Goal: Task Accomplishment & Management: Manage account settings

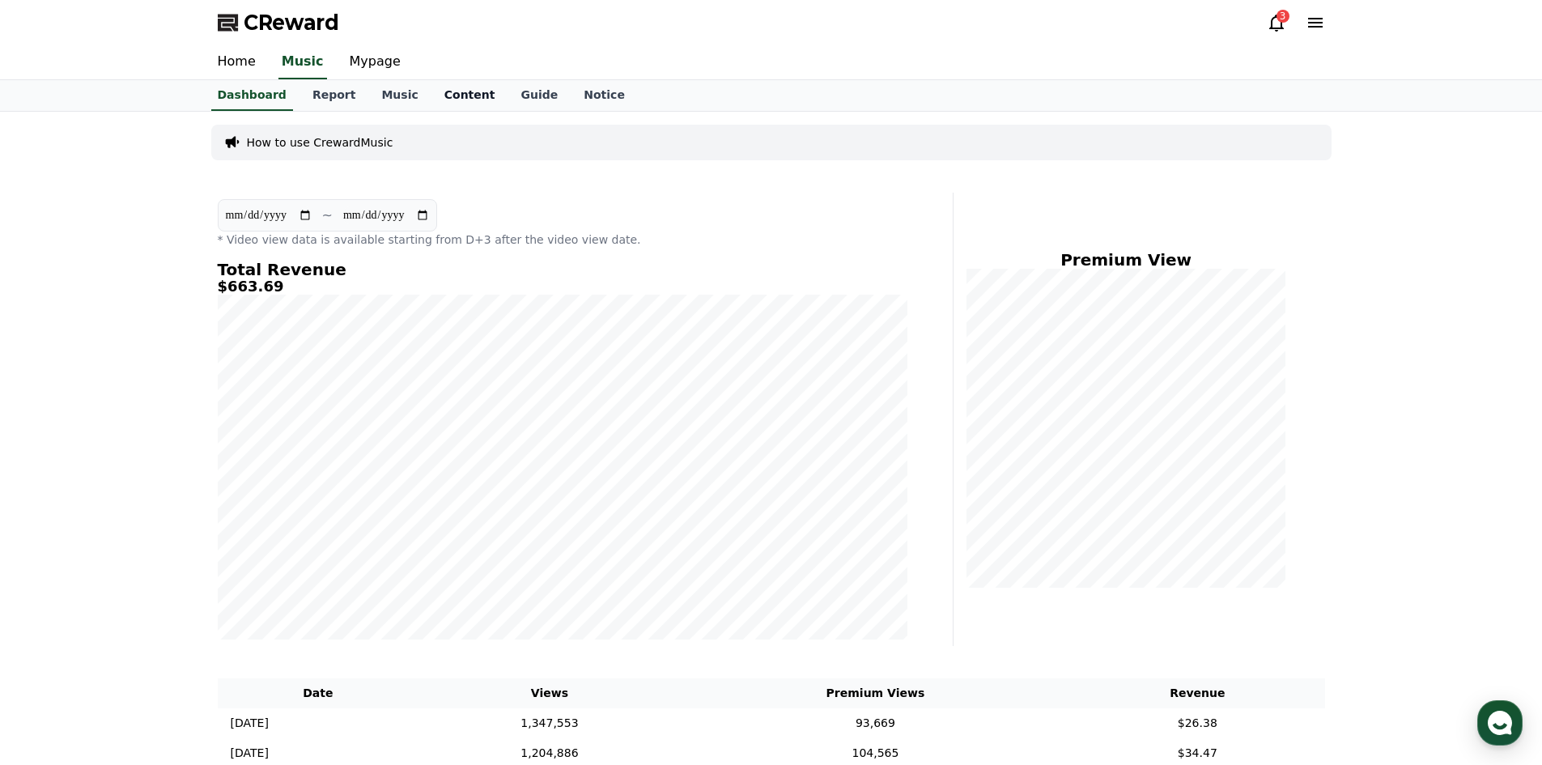
click at [443, 97] on link "Content" at bounding box center [469, 95] width 77 height 31
click at [384, 91] on link "Music" at bounding box center [399, 95] width 62 height 31
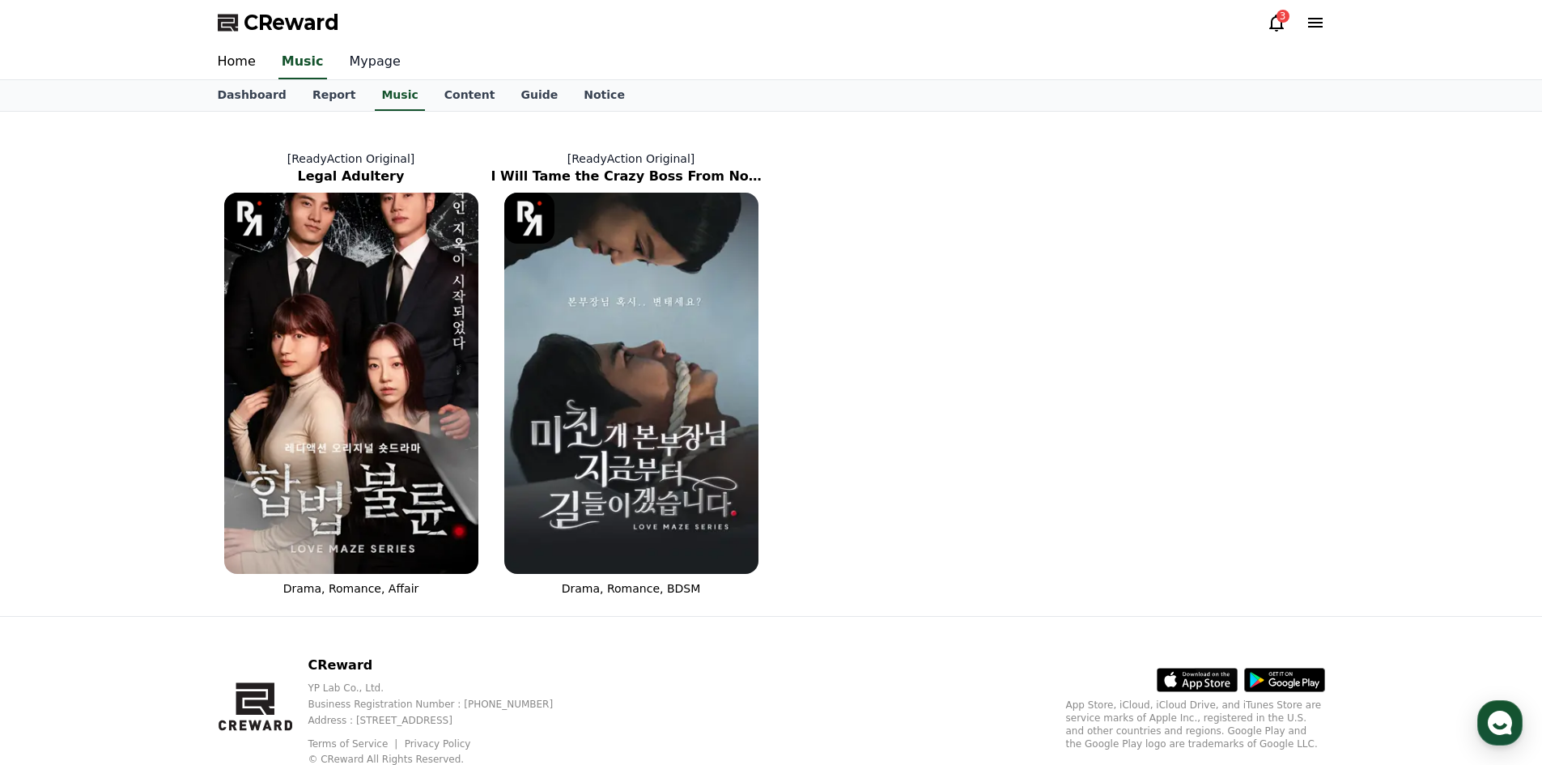
click at [374, 57] on link "Mypage" at bounding box center [375, 62] width 77 height 34
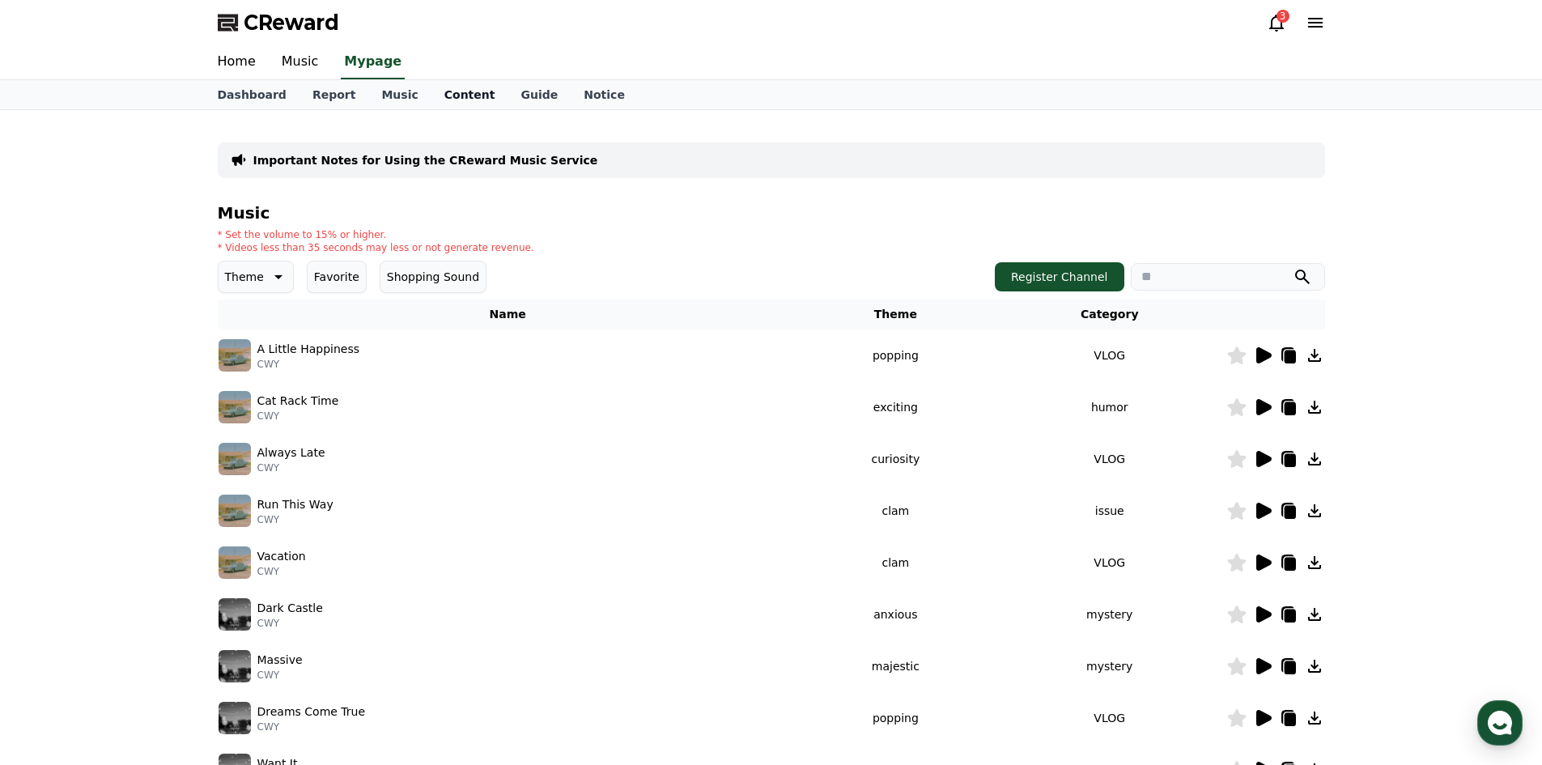
select select "**********"
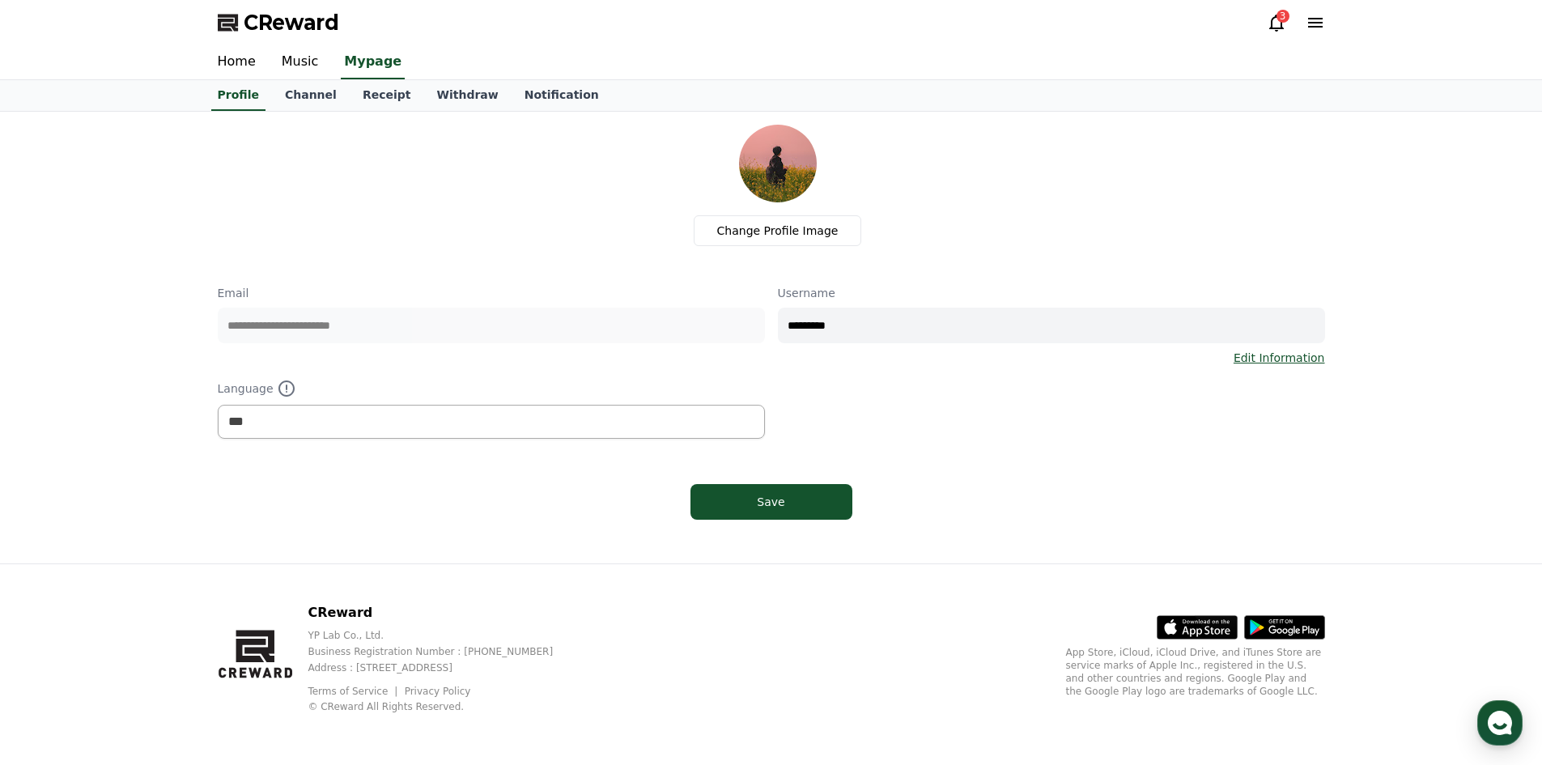
click at [431, 94] on link "Withdraw" at bounding box center [466, 95] width 87 height 31
click at [380, 97] on link "Receipt" at bounding box center [387, 95] width 74 height 31
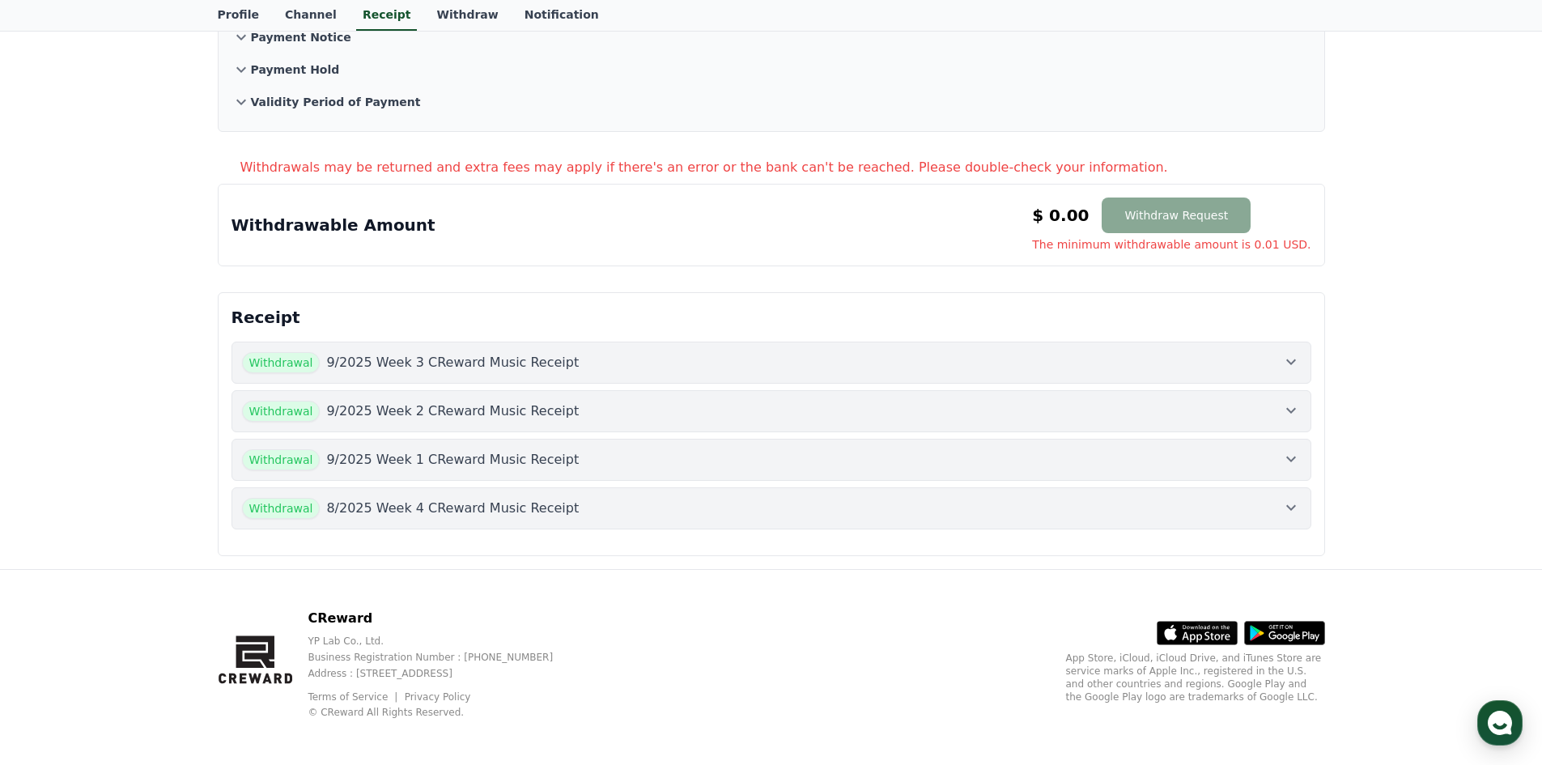
scroll to position [178, 0]
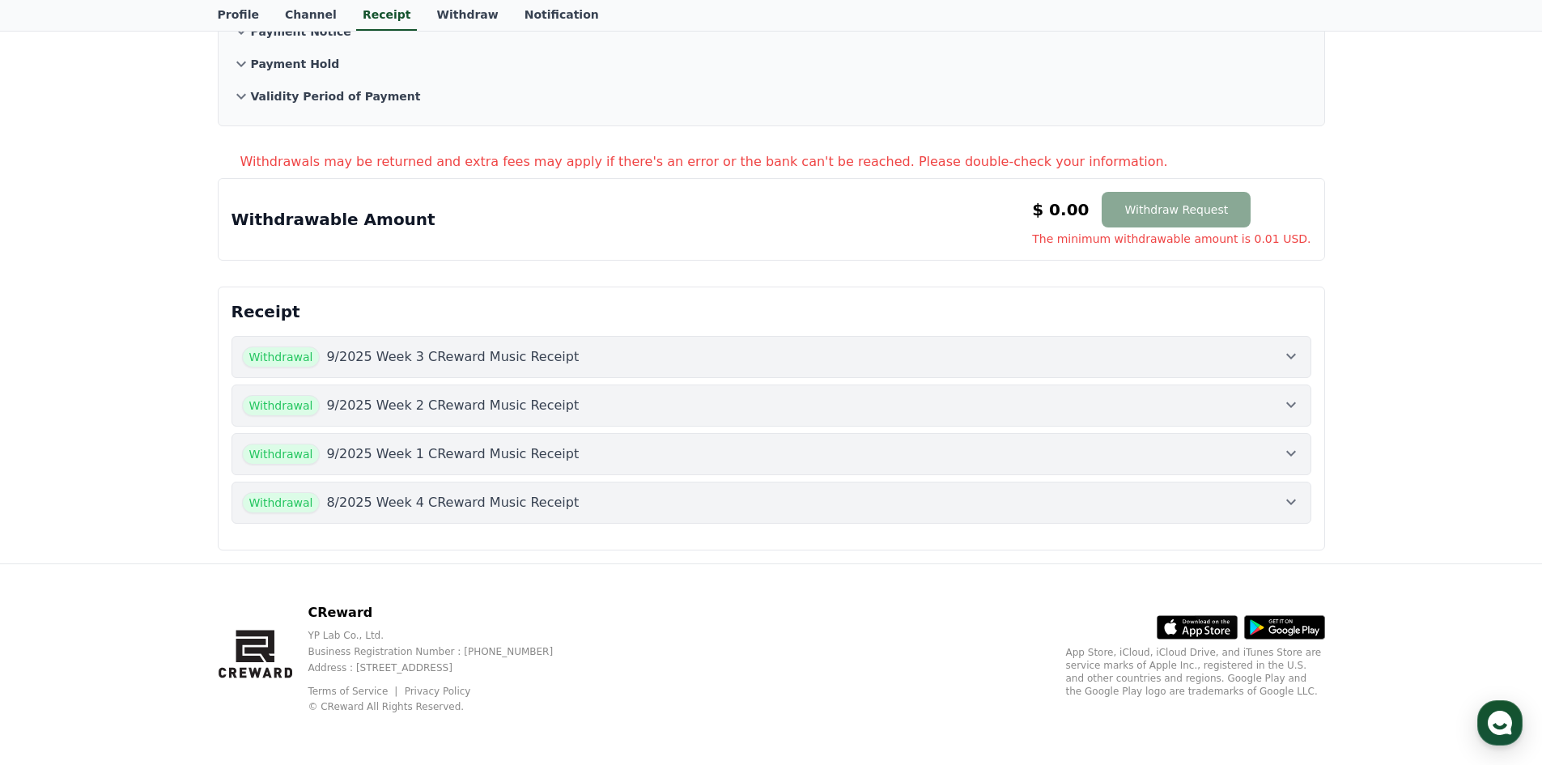
click at [699, 368] on button "Withdrawal 9/2025 Week 3 CReward Music Receipt" at bounding box center [771, 357] width 1080 height 42
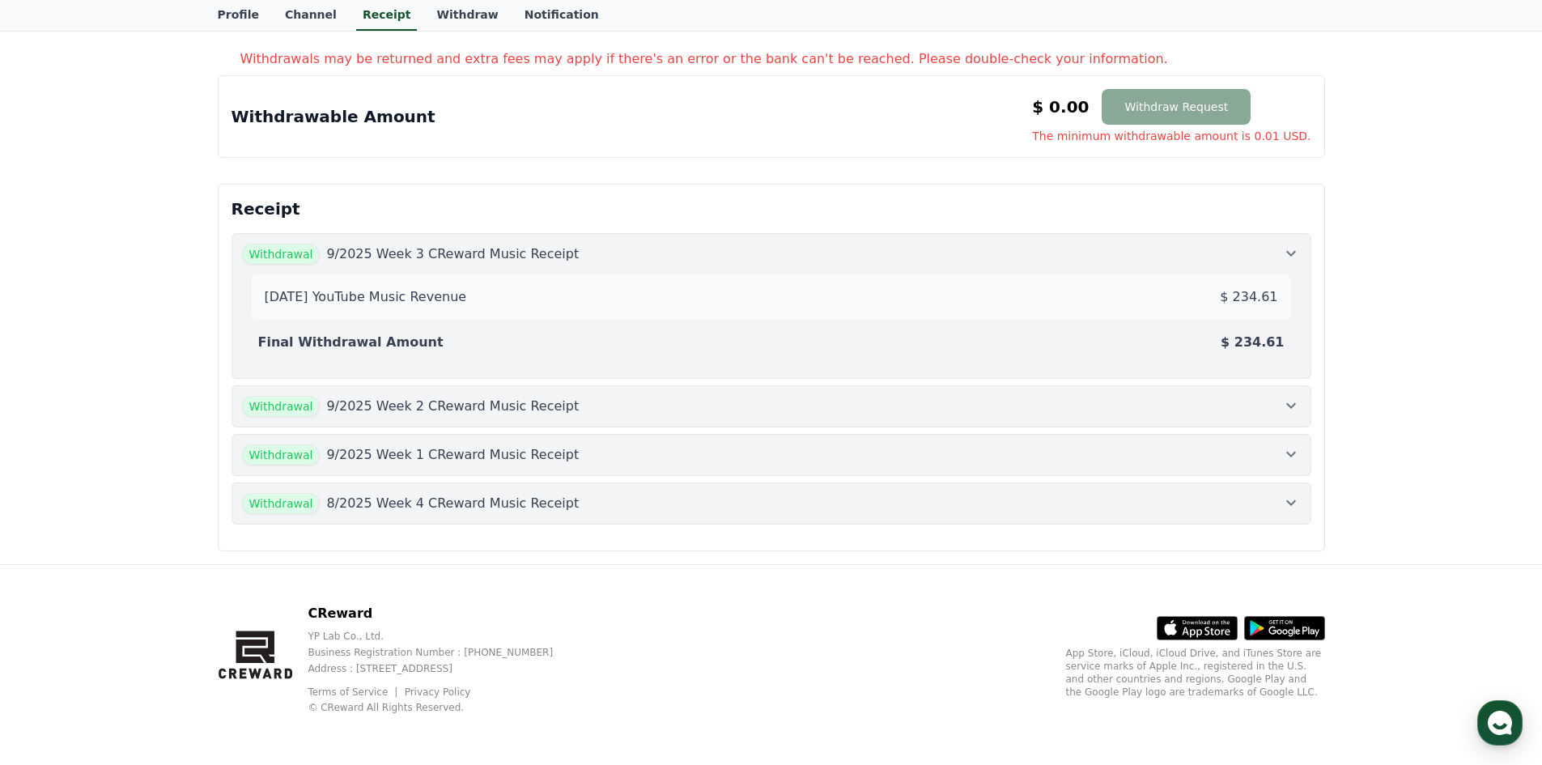
scroll to position [282, 0]
click at [834, 417] on button "Withdrawal 9/2025 Week 2 CReward Music Receipt" at bounding box center [771, 405] width 1080 height 42
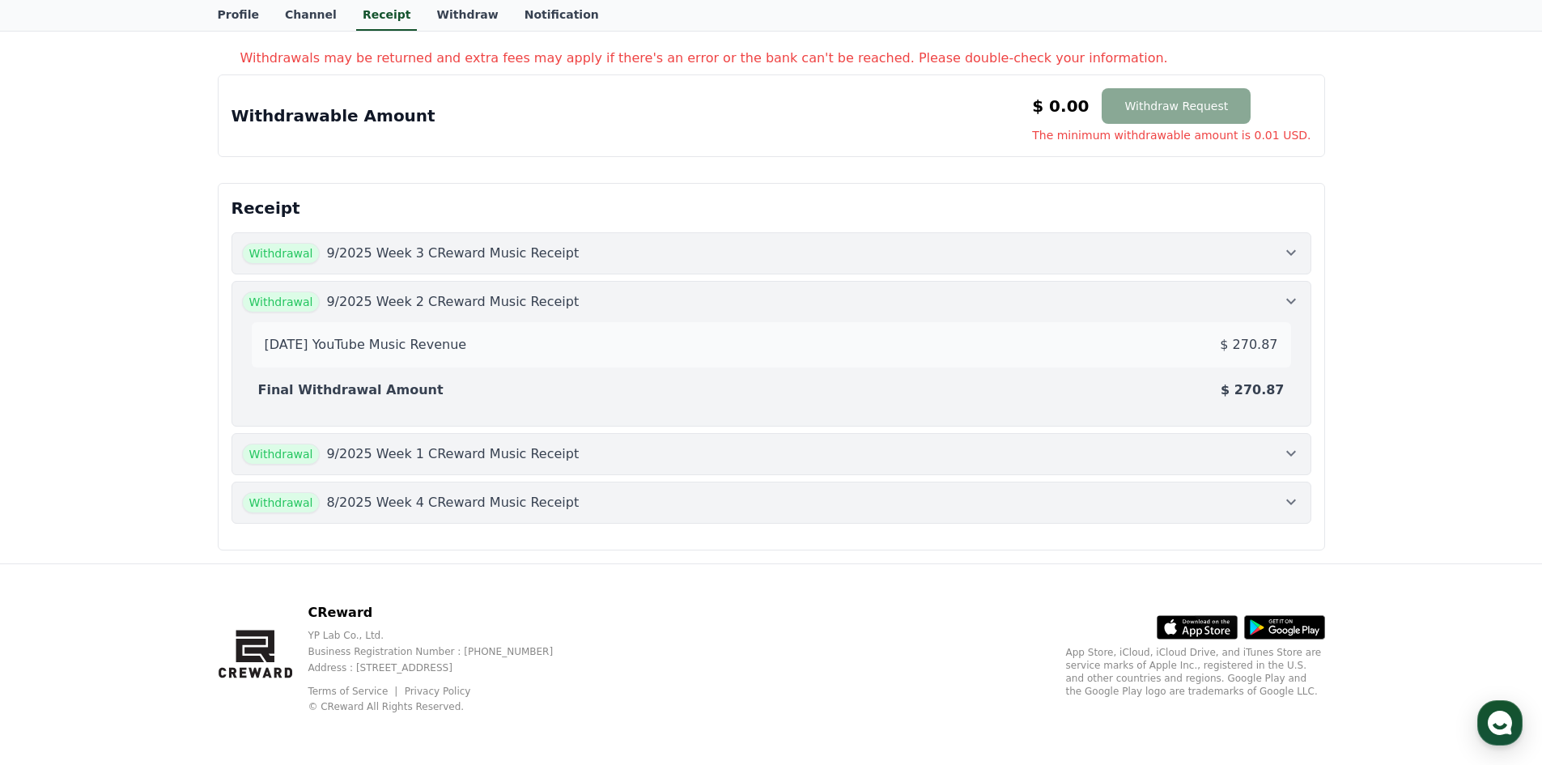
click at [865, 462] on div "Withdrawal 9/2025 Week 1 CReward Music Receipt" at bounding box center [771, 453] width 1058 height 21
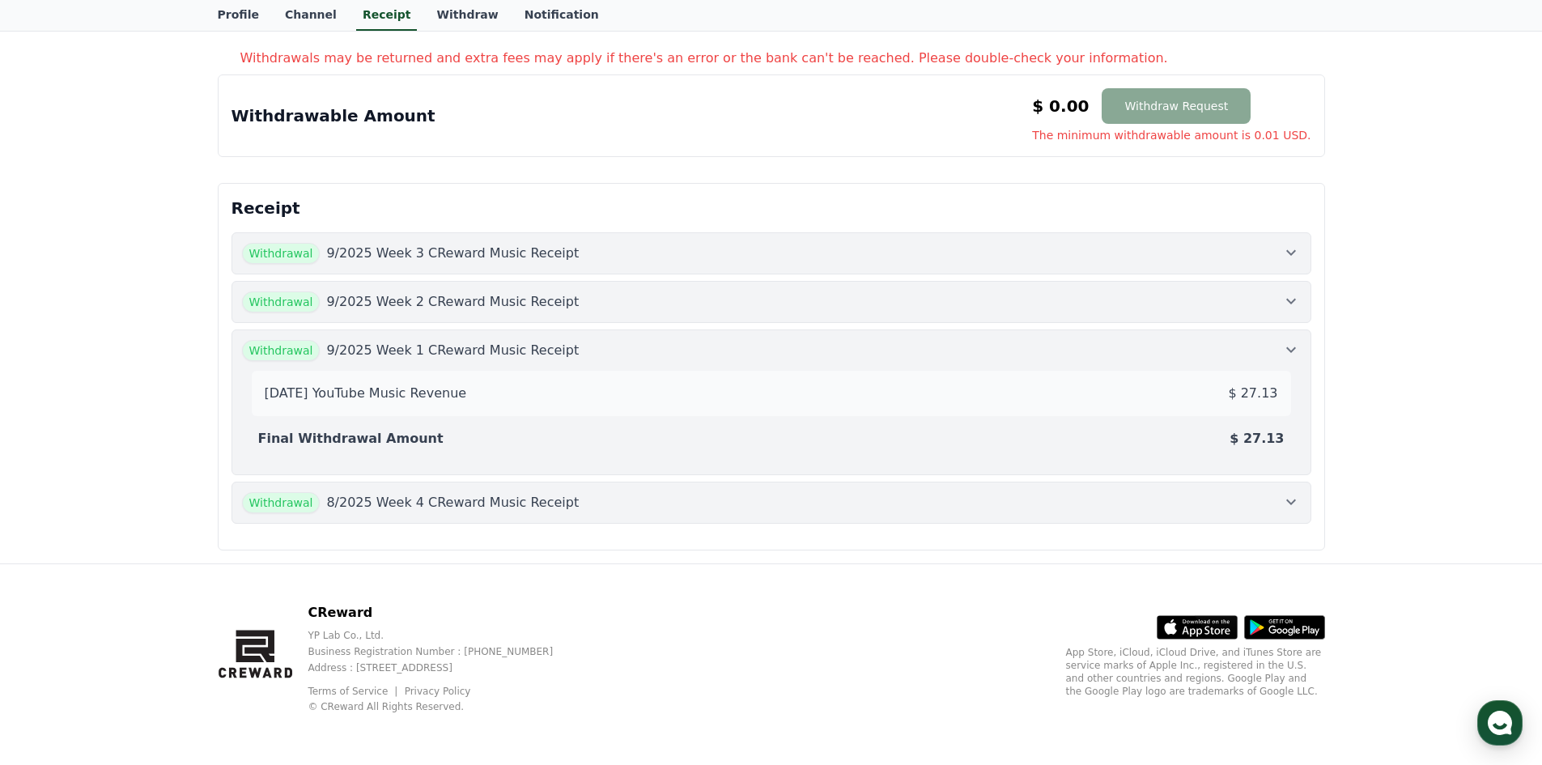
click at [1022, 351] on div "Withdrawal 9/2025 Week 1 CReward Music Receipt" at bounding box center [771, 350] width 1058 height 21
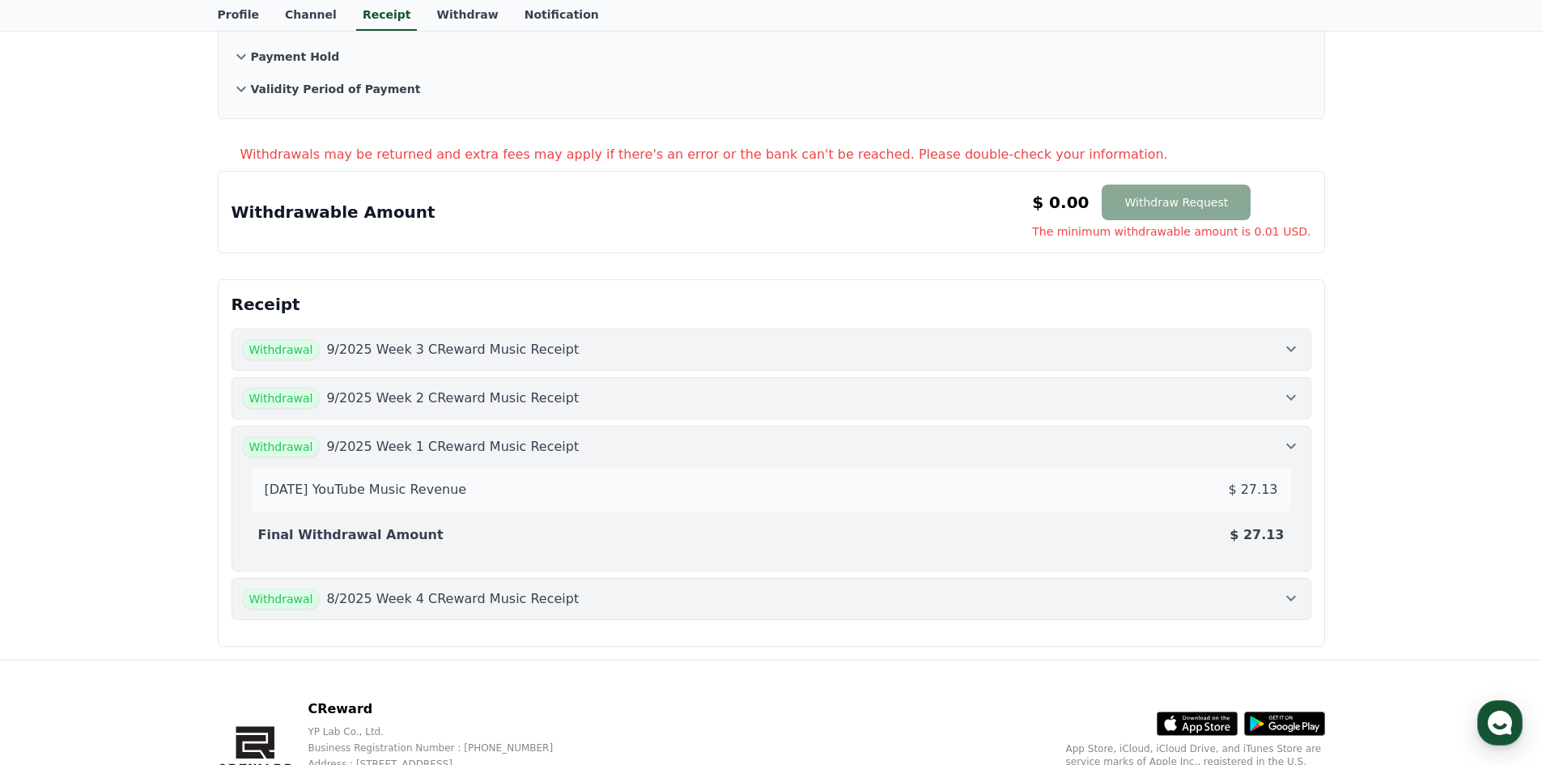
scroll to position [178, 0]
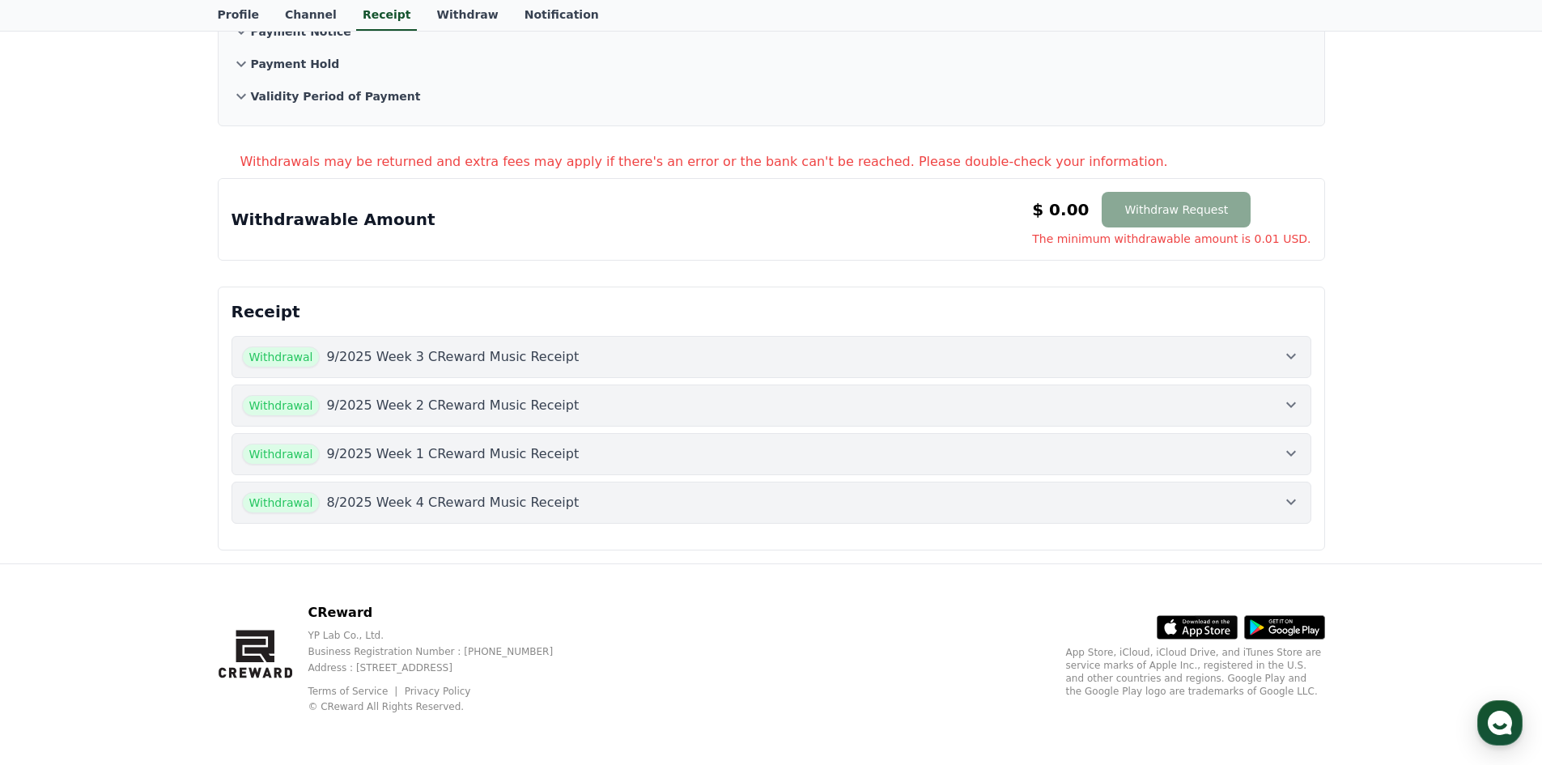
click at [1130, 422] on button "Withdrawal 9/2025 Week 2 CReward Music Receipt" at bounding box center [771, 405] width 1080 height 42
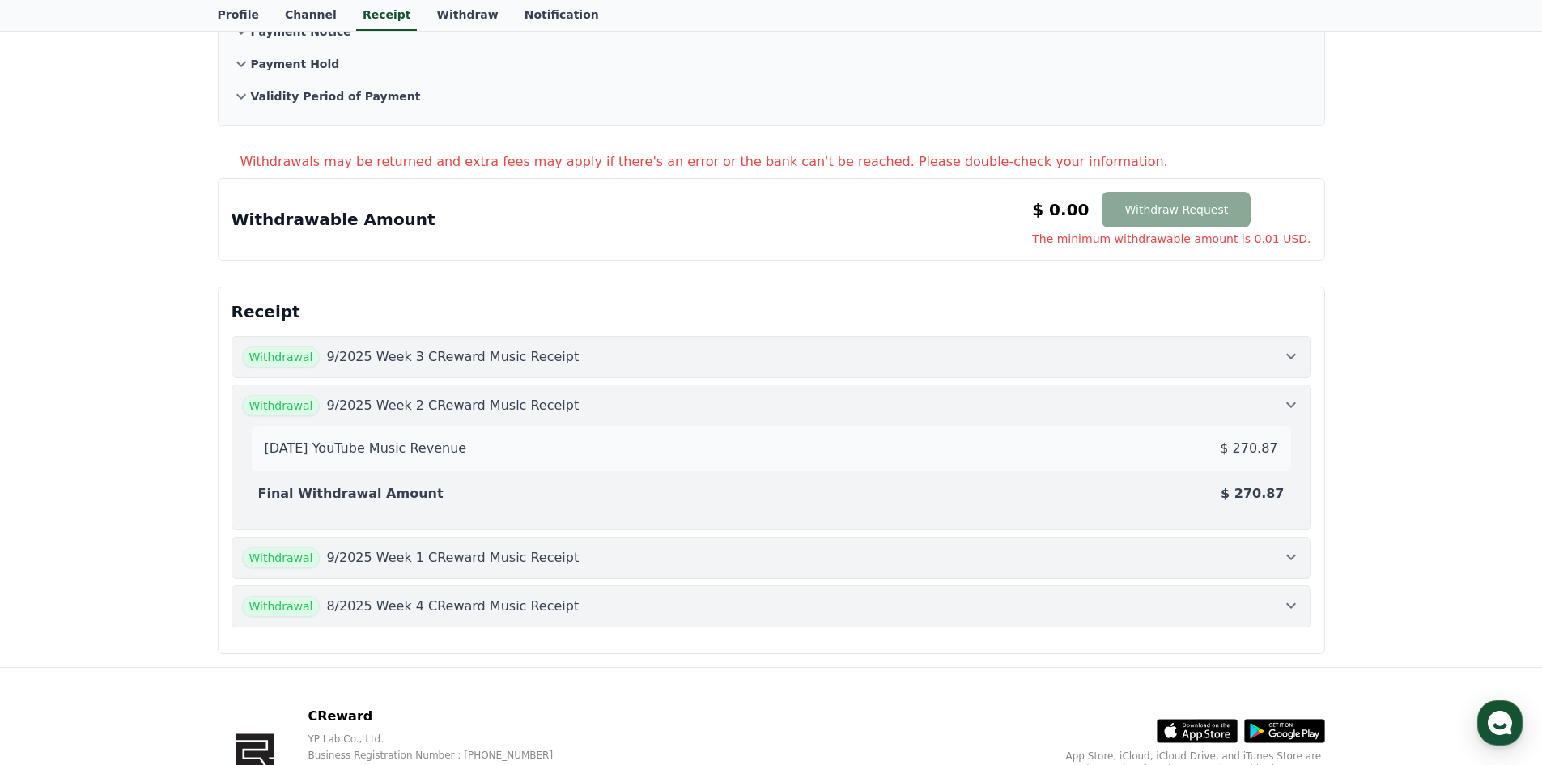
click at [1160, 541] on button "Withdrawal 9/2025 Week 1 CReward Music Receipt" at bounding box center [771, 558] width 1080 height 42
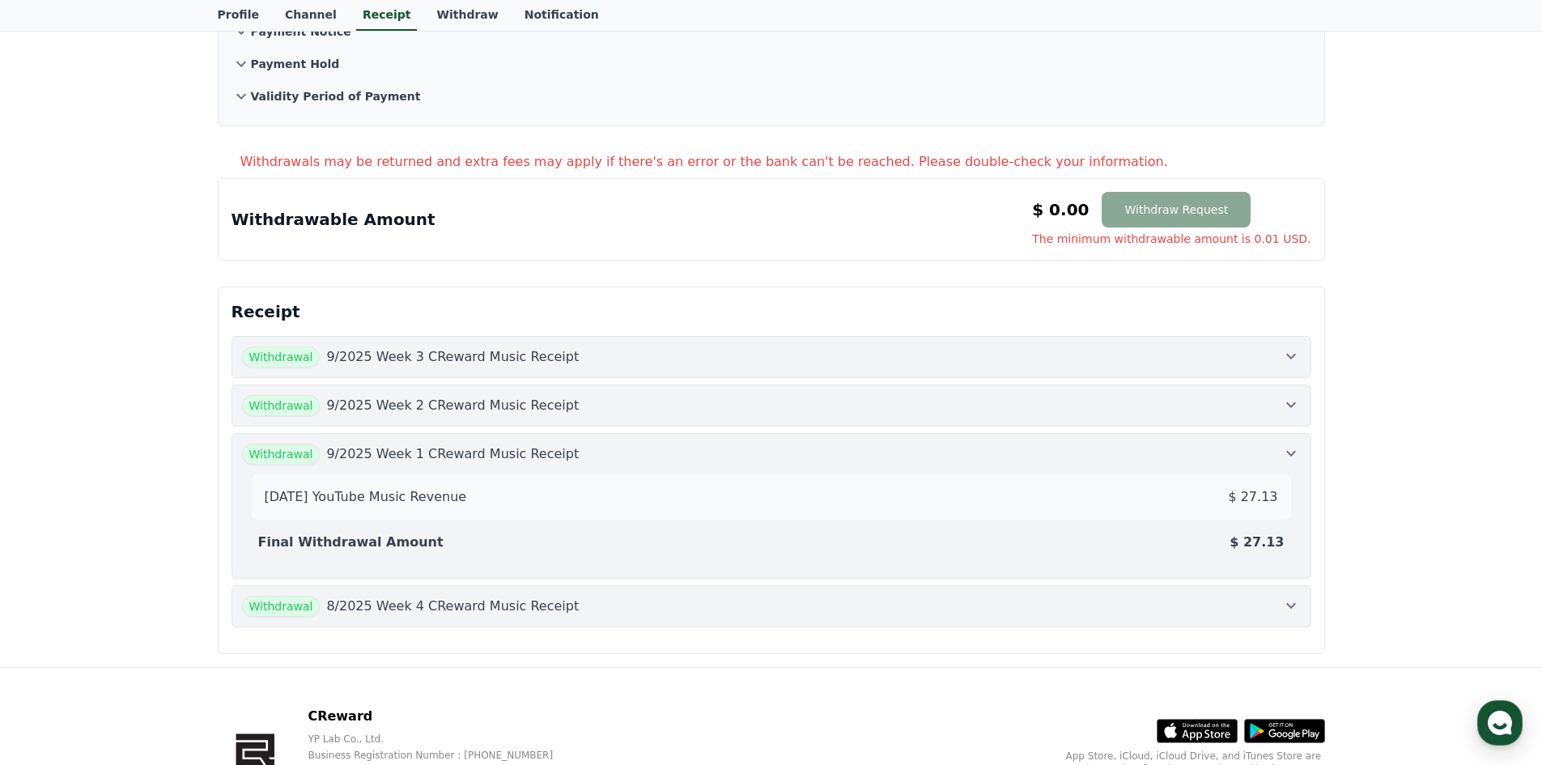
click at [1189, 463] on div "Withdrawal 9/2025 Week 1 CReward Music Receipt" at bounding box center [771, 453] width 1058 height 21
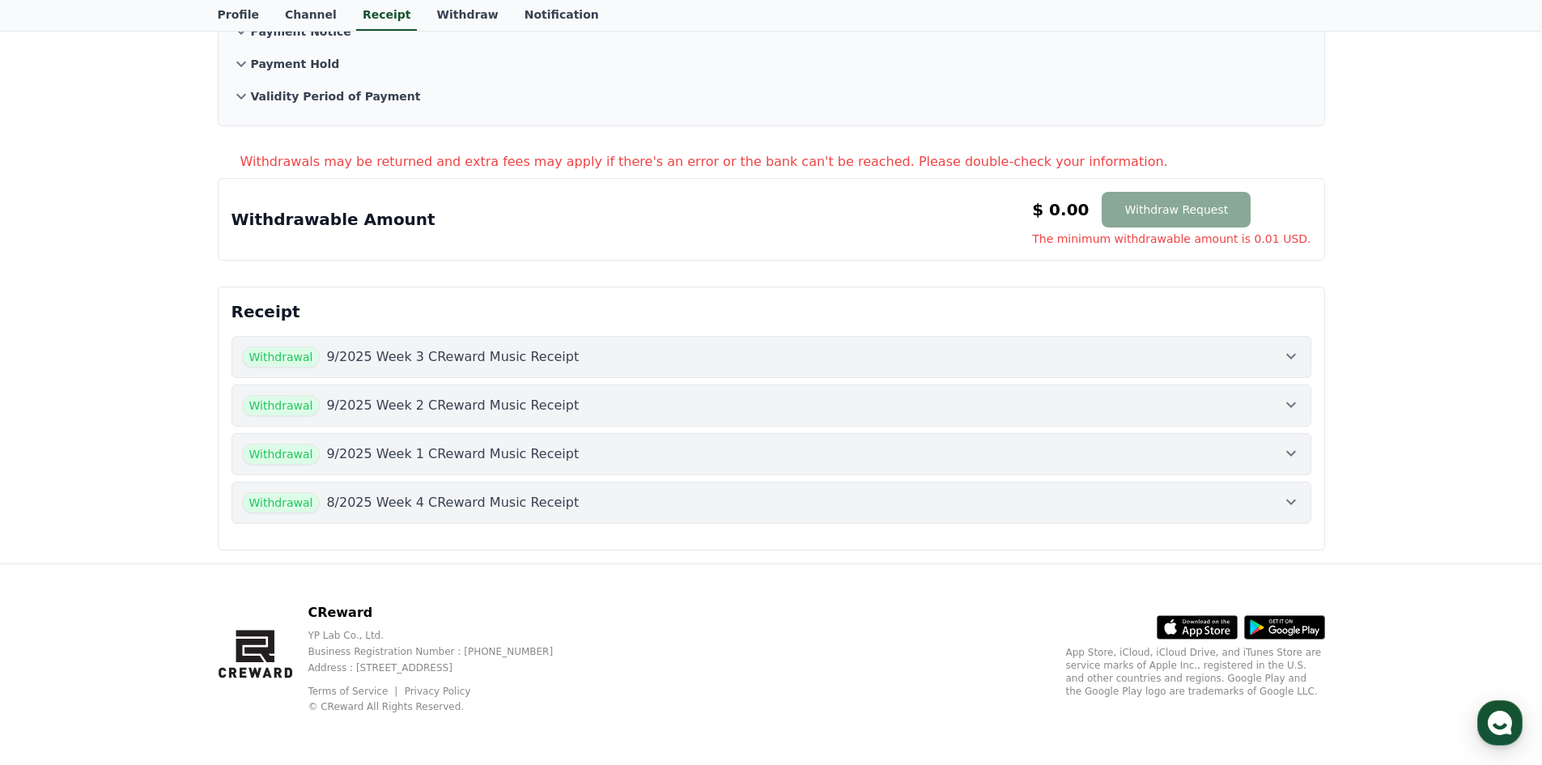
click at [1197, 451] on div "Withdrawal 9/2025 Week 1 CReward Music Receipt" at bounding box center [771, 453] width 1058 height 21
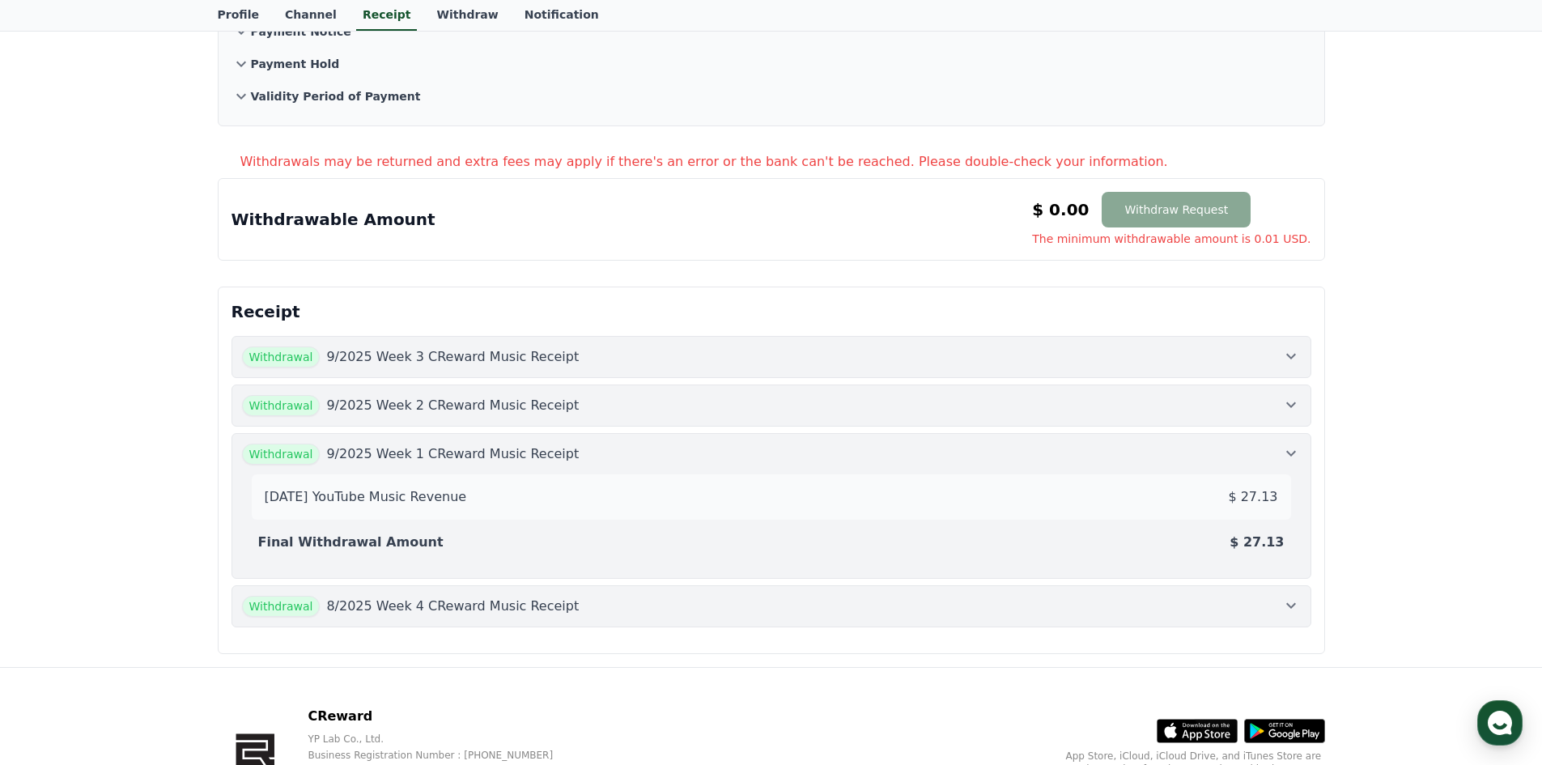
click at [1222, 413] on div "Withdrawal 9/2025 Week 2 CReward Music Receipt" at bounding box center [771, 405] width 1058 height 21
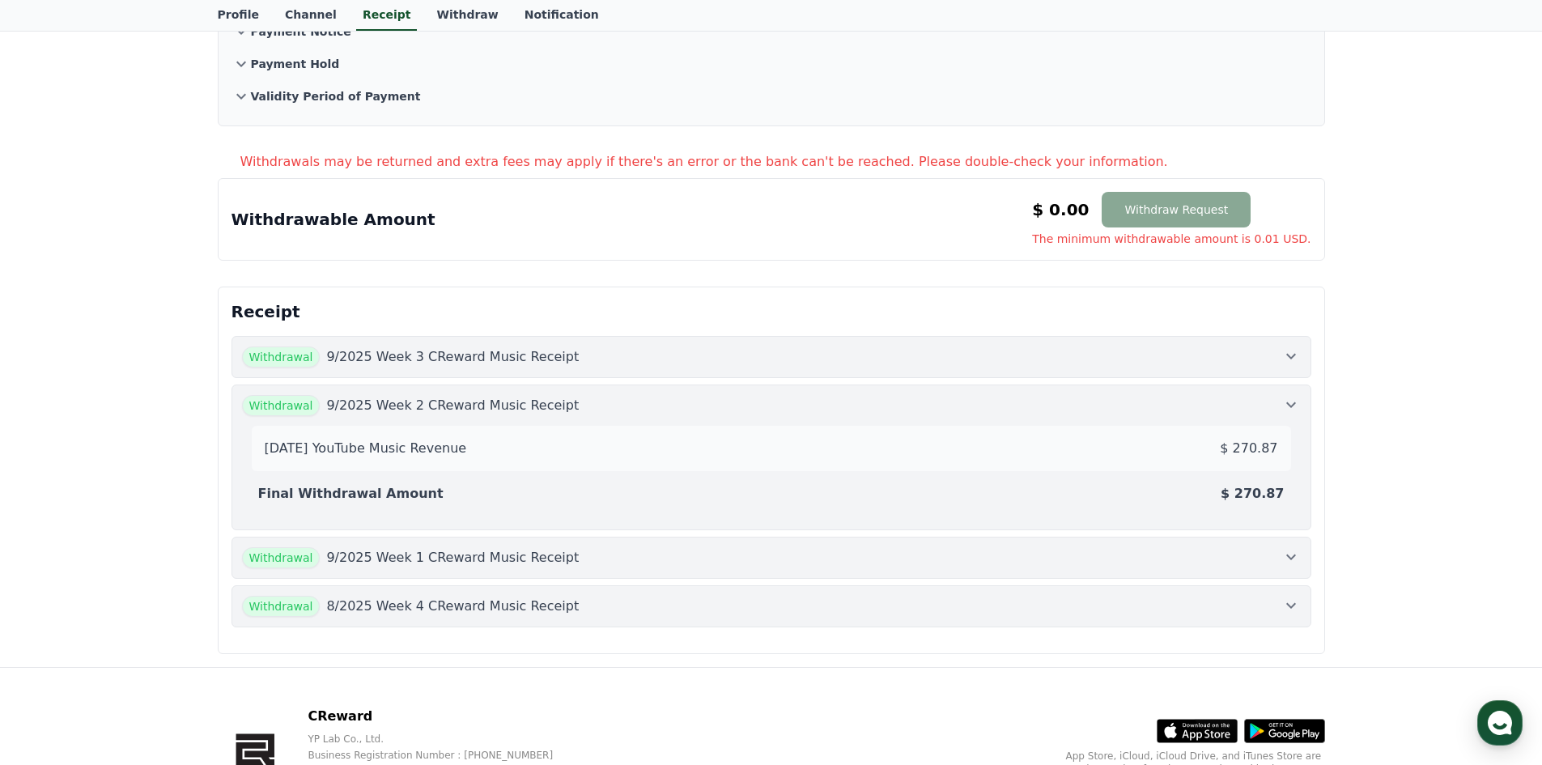
click at [1249, 544] on button "Withdrawal 9/2025 Week 1 CReward Music Receipt" at bounding box center [771, 558] width 1080 height 42
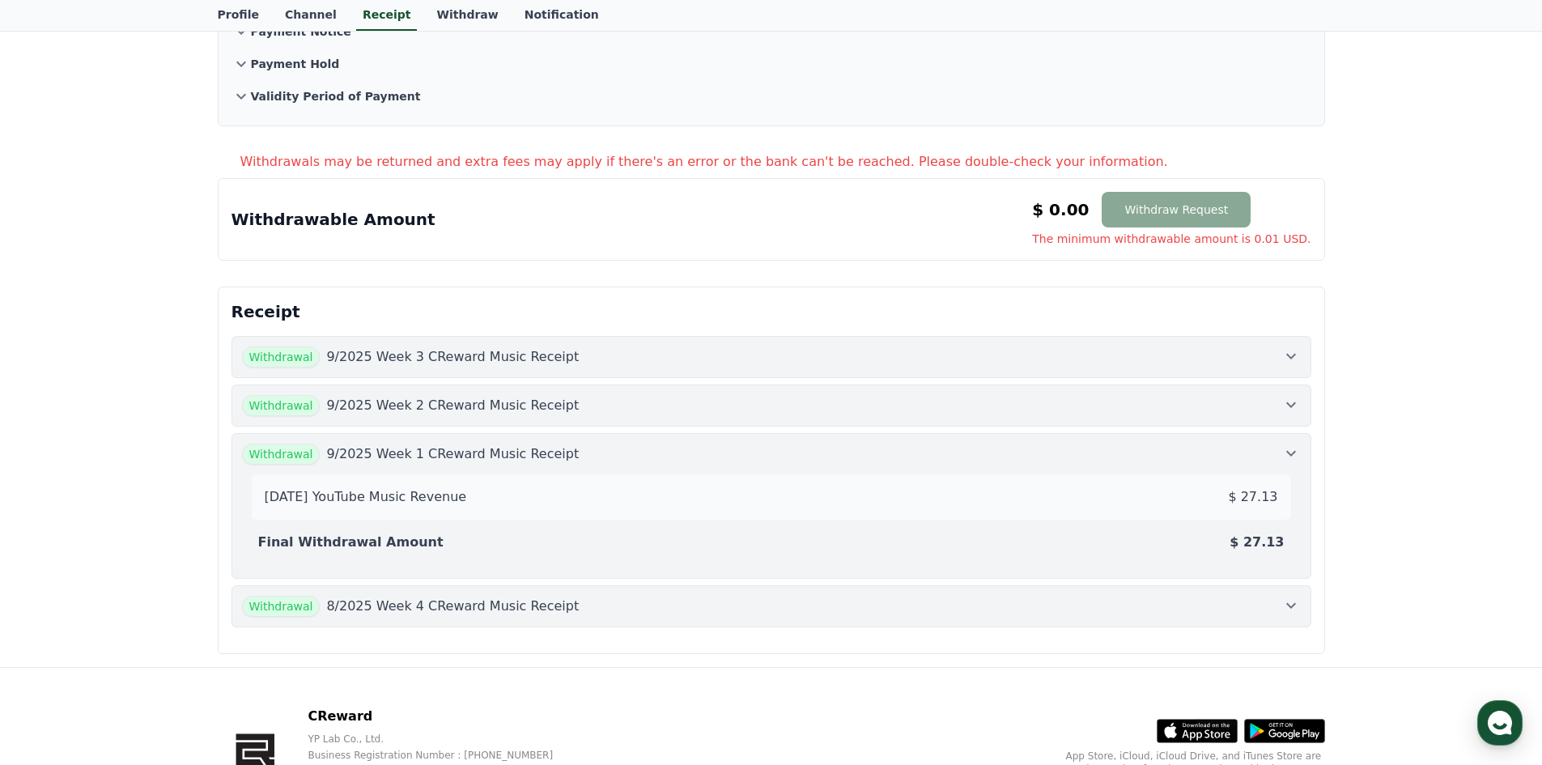
click at [1257, 471] on div "[DATE] YouTube Music Revenue $ 27.13 Final Withdrawal Amount $ 27.13" at bounding box center [771, 517] width 1058 height 104
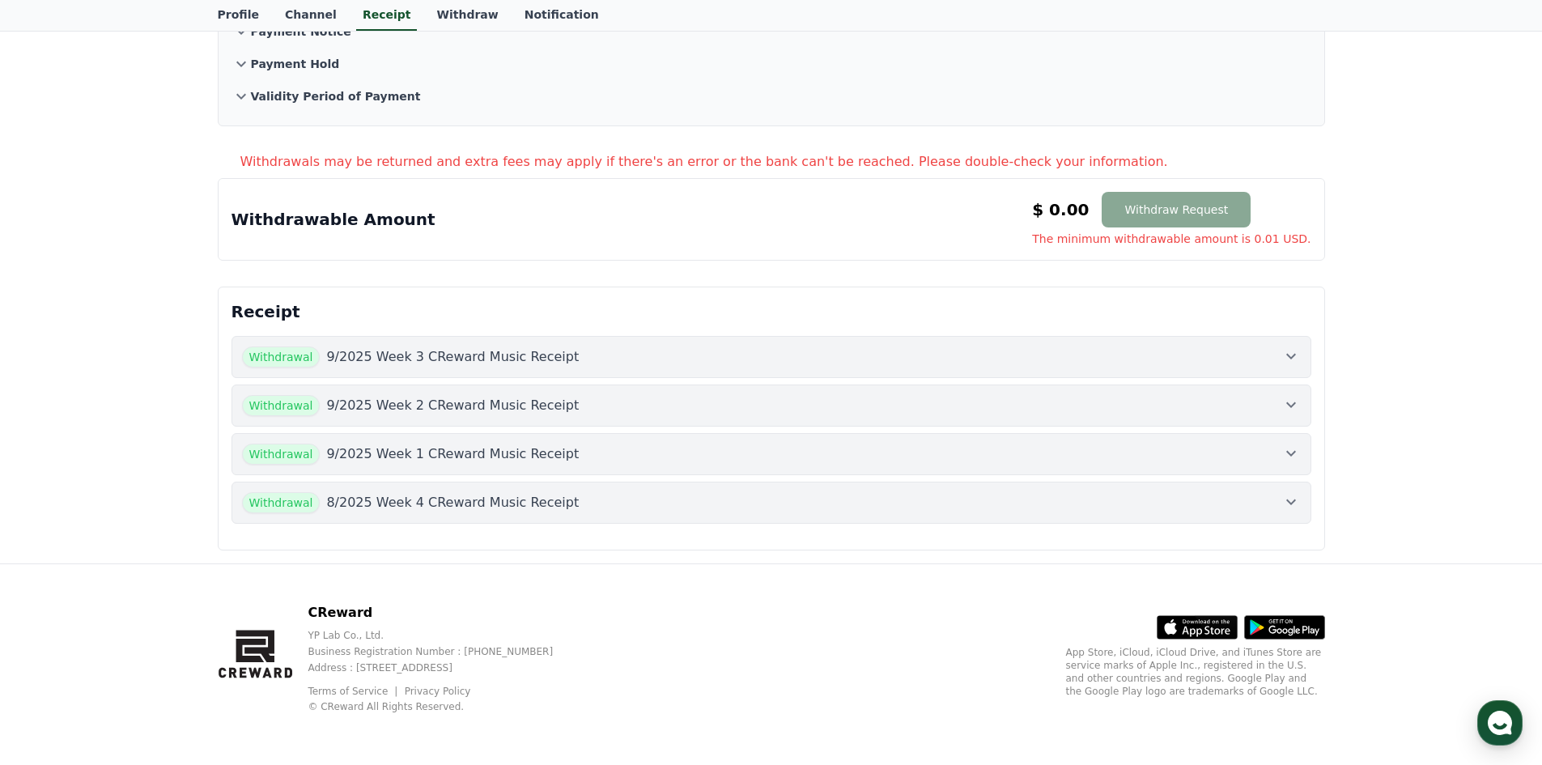
click at [1257, 455] on div "Withdrawal 9/2025 Week 1 CReward Music Receipt" at bounding box center [771, 453] width 1058 height 21
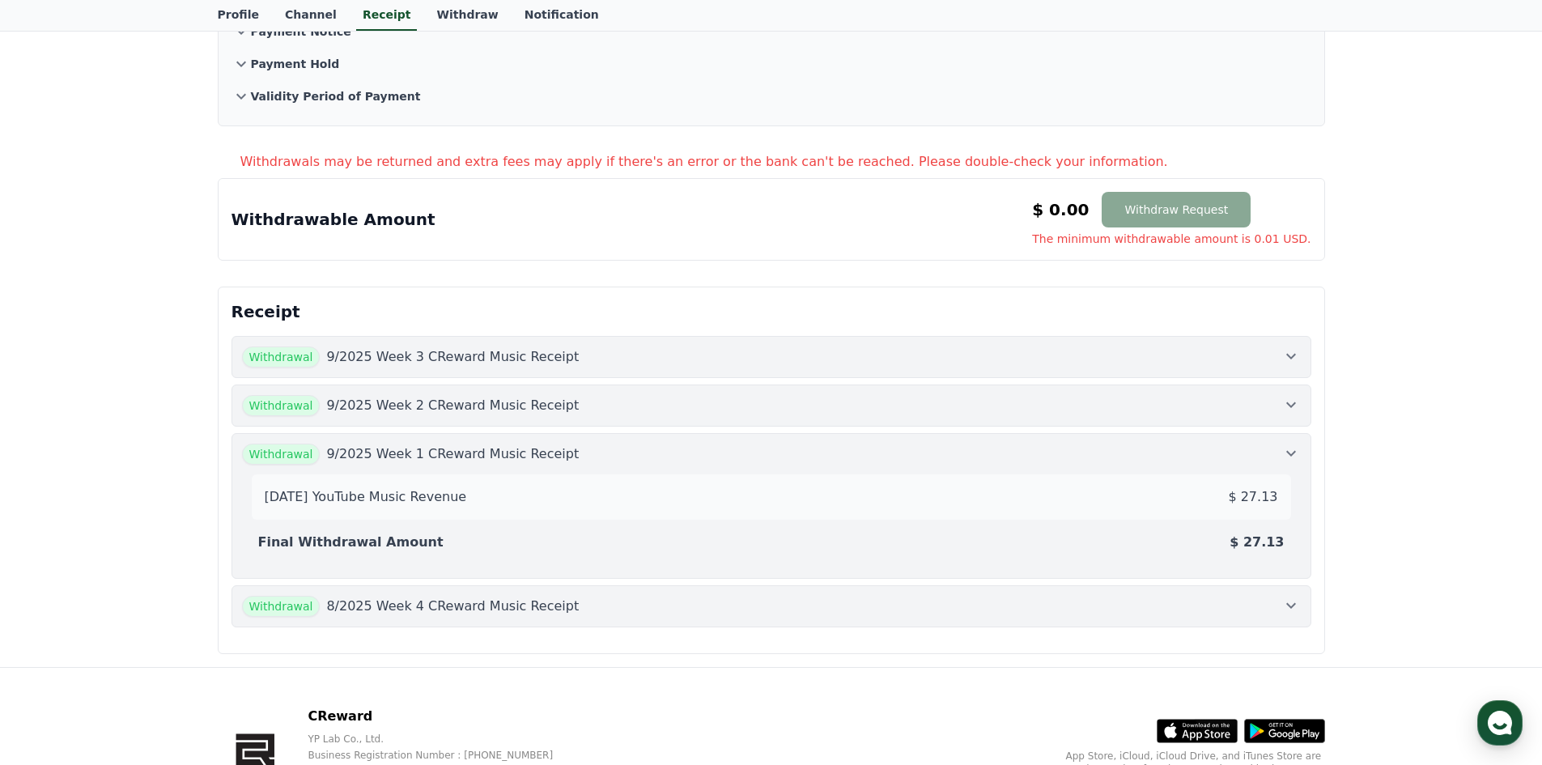
click at [1262, 415] on div "Withdrawal 9/2025 Week 2 CReward Music Receipt" at bounding box center [771, 405] width 1058 height 21
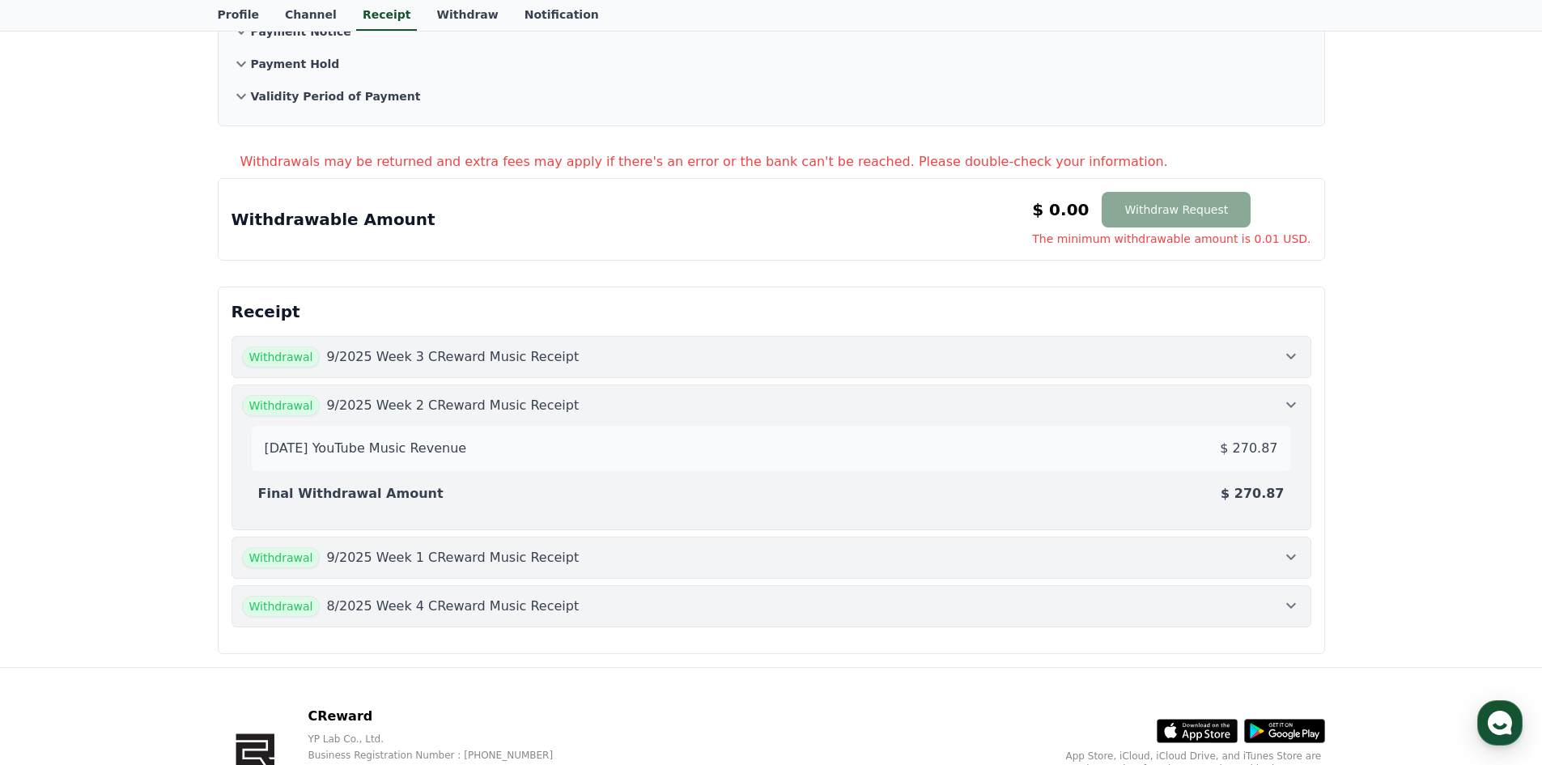
click at [1262, 371] on button "Withdrawal 9/2025 Week 3 CReward Music Receipt" at bounding box center [771, 357] width 1080 height 42
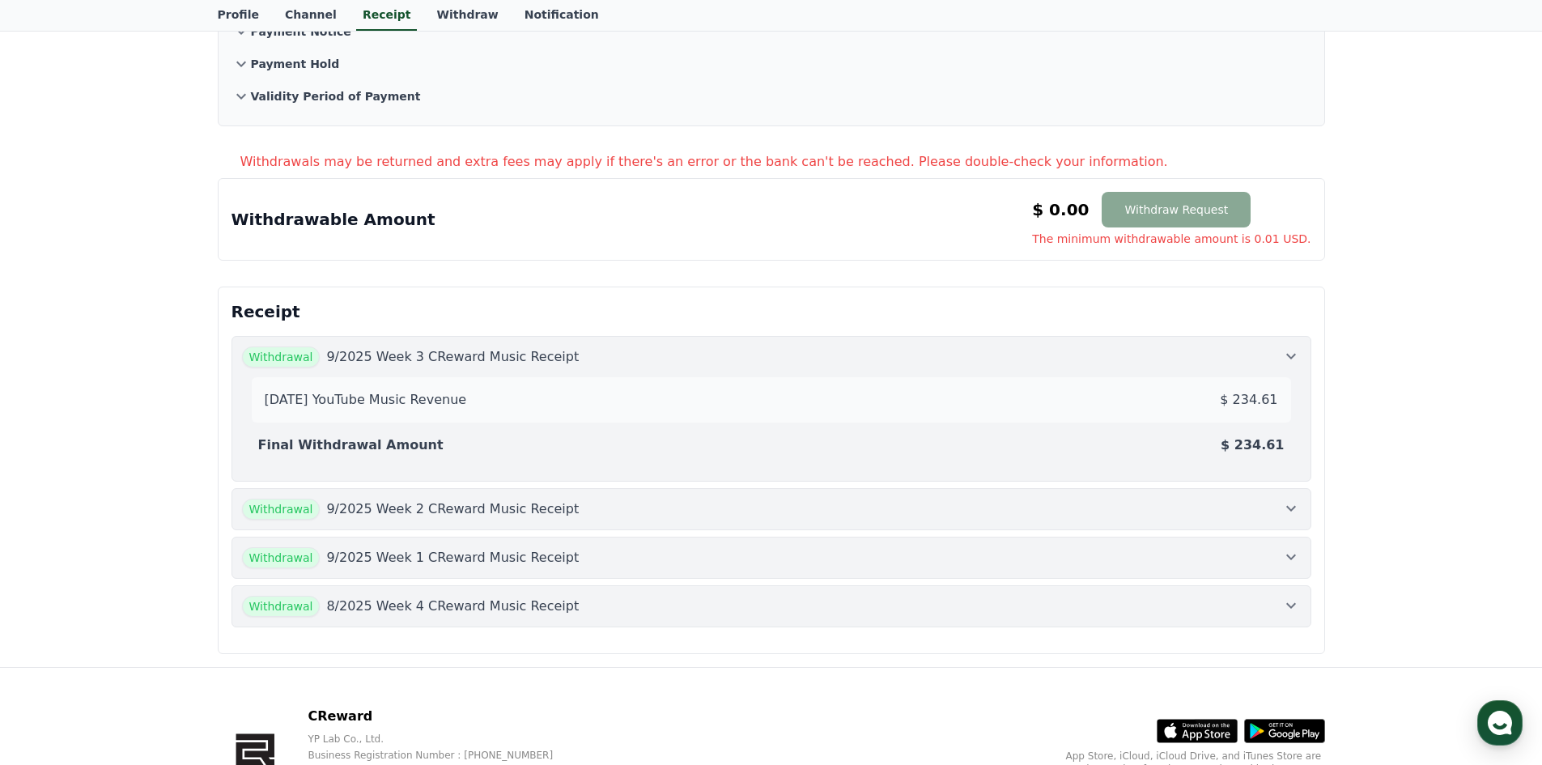
click at [1262, 371] on div "[DATE] YouTube Music Revenue $ 234.61 Final Withdrawal Amount $ 234.61" at bounding box center [771, 419] width 1058 height 104
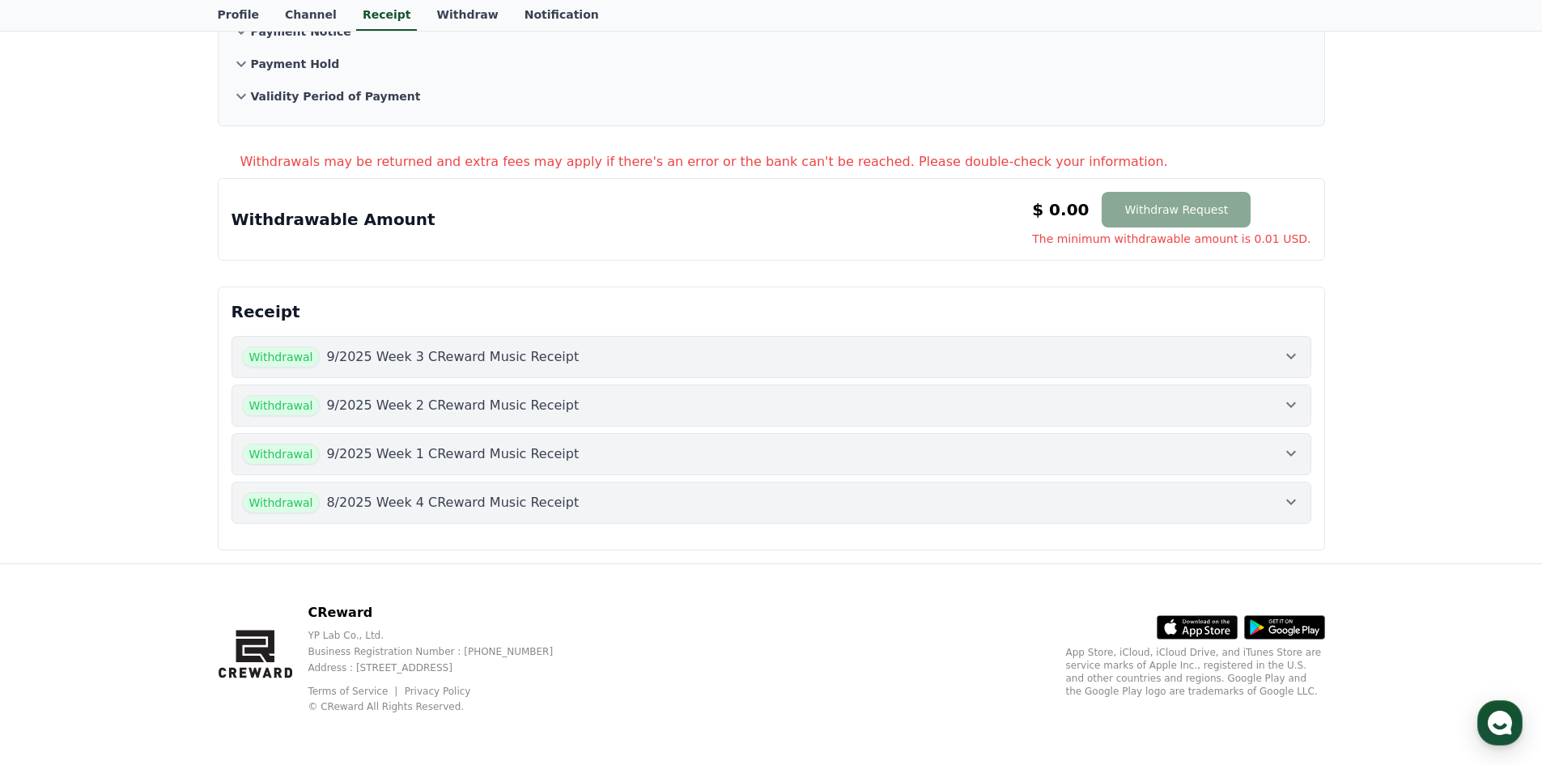
click at [1262, 371] on button "Withdrawal 9/2025 Week 3 CReward Music Receipt" at bounding box center [771, 357] width 1080 height 42
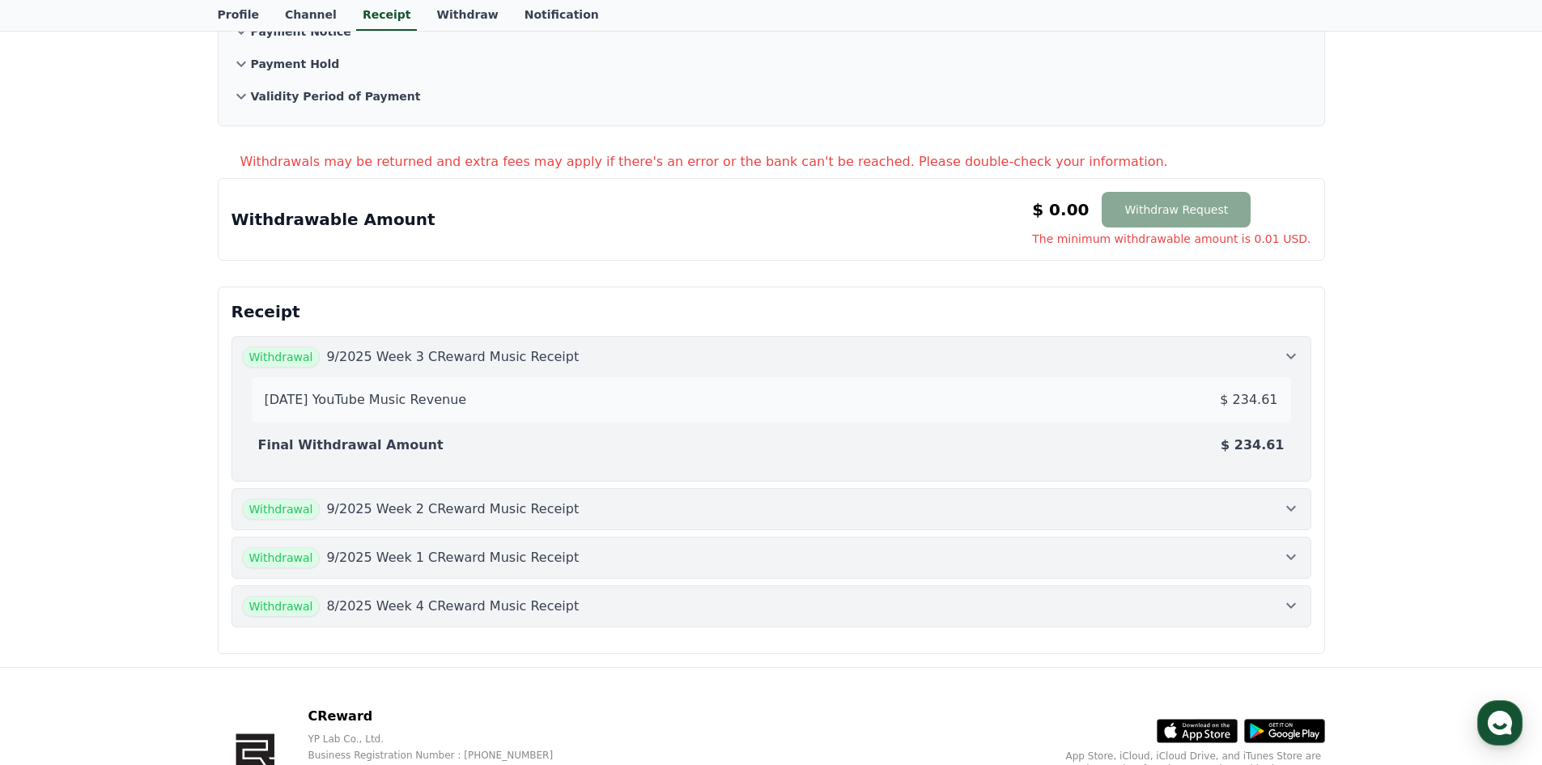
click at [1309, 506] on button "Withdrawal 9/2025 Week 2 CReward Music Receipt" at bounding box center [771, 509] width 1080 height 42
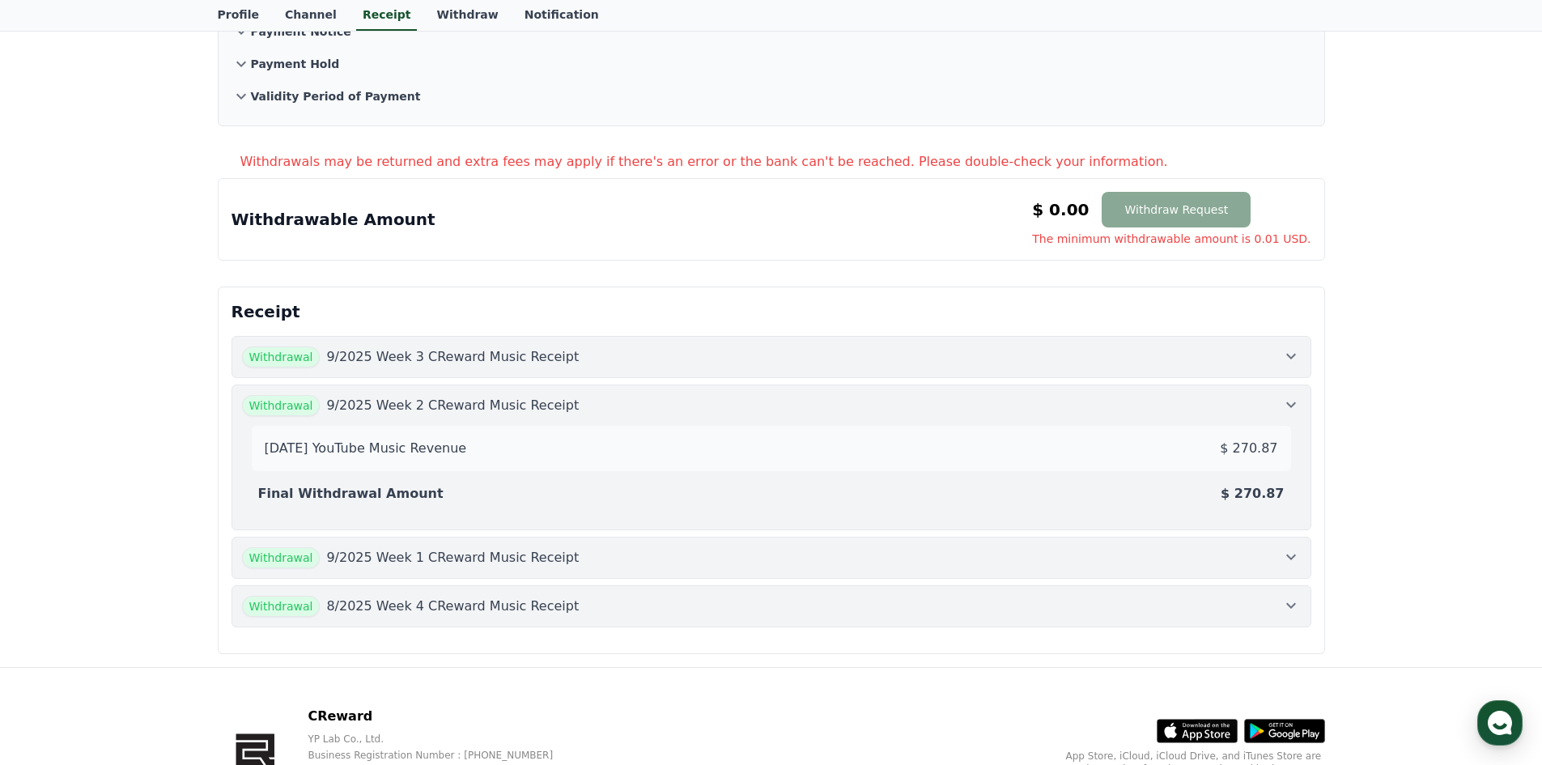
click at [1287, 422] on div "[DATE] YouTube Music Revenue $ 270.87 Final Withdrawal Amount $ 270.87" at bounding box center [771, 468] width 1058 height 104
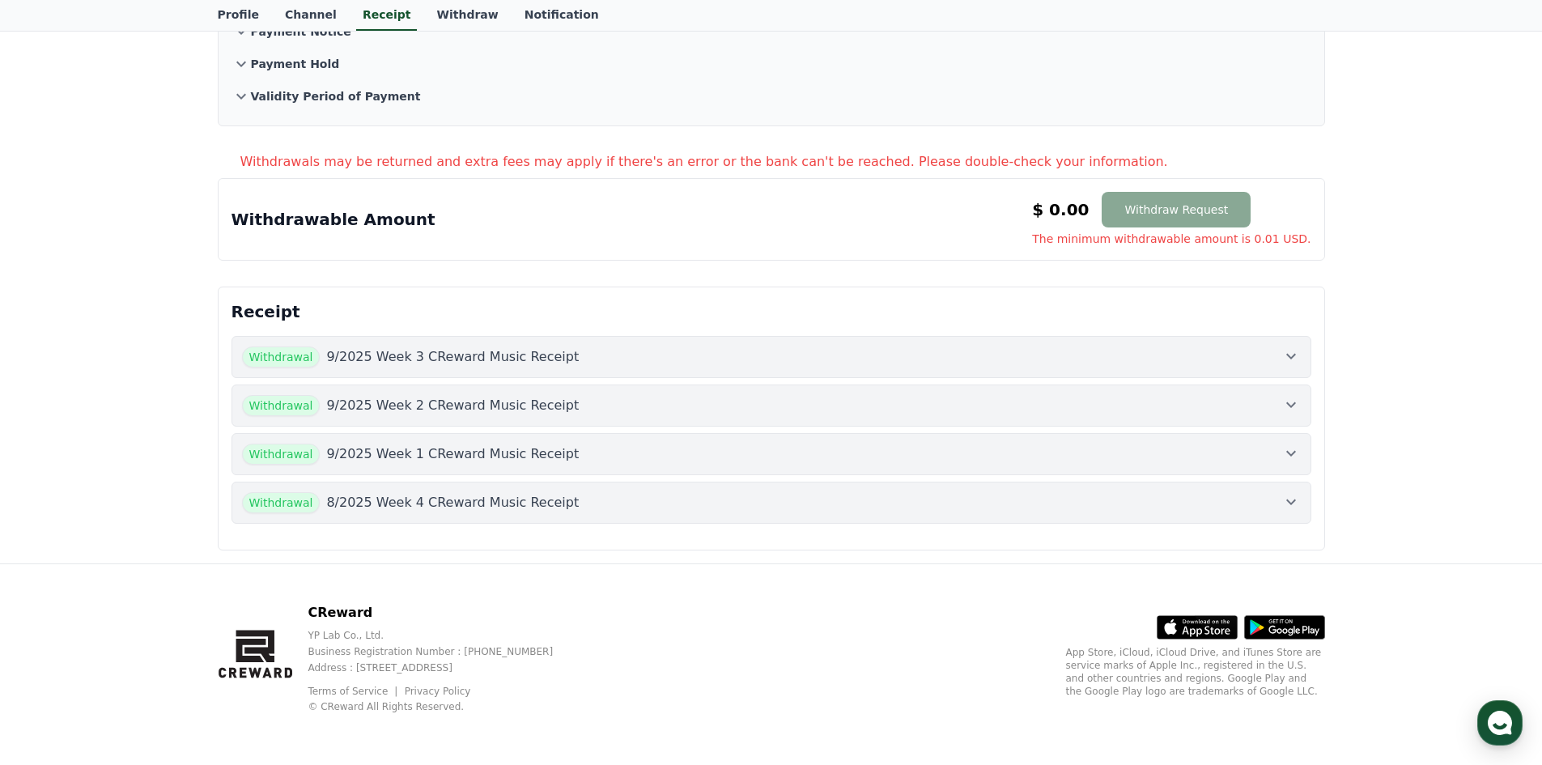
click at [1292, 469] on button "Withdrawal 9/2025 Week 1 CReward Music Receipt" at bounding box center [771, 454] width 1080 height 42
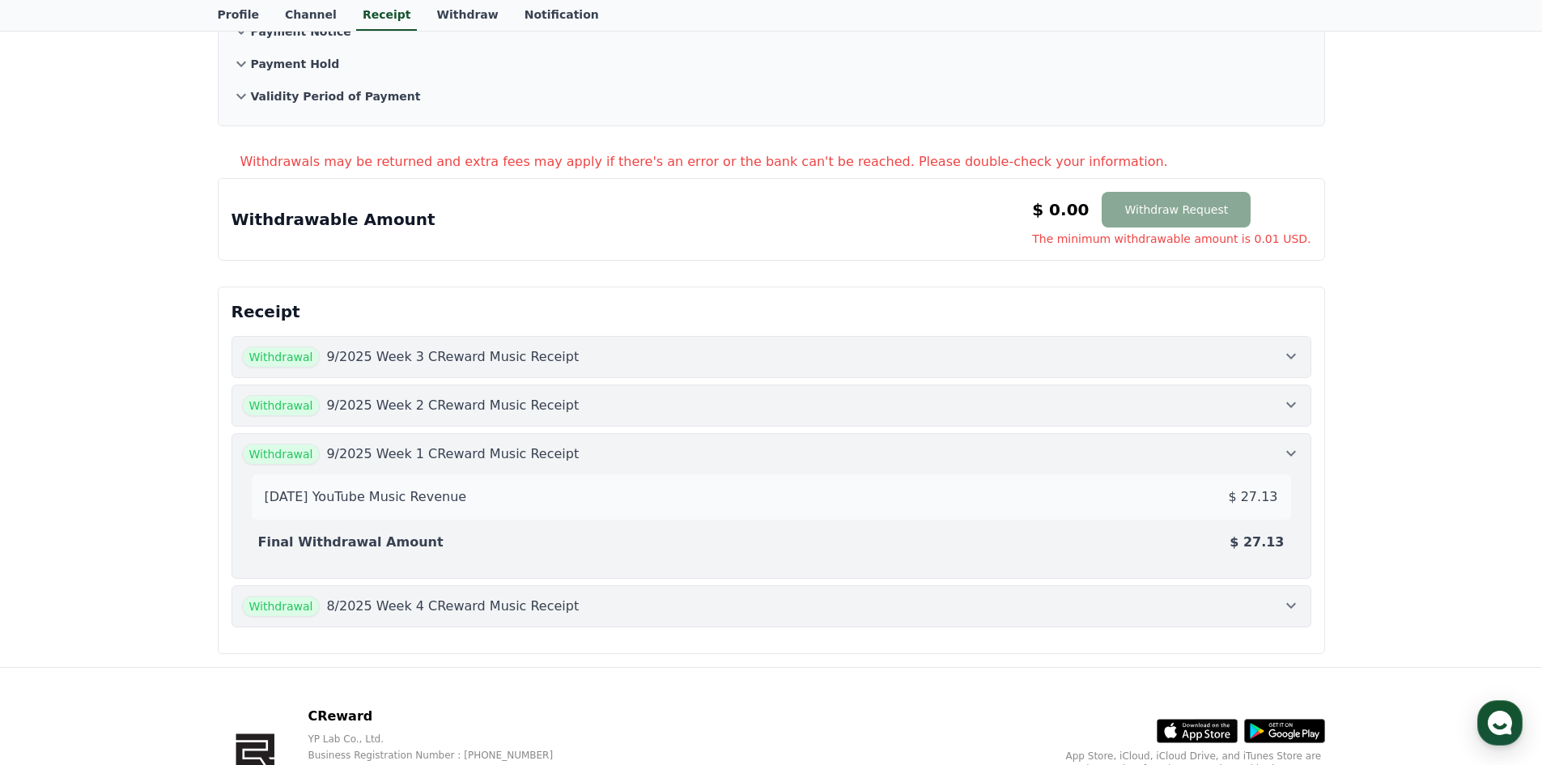
click at [1289, 457] on icon at bounding box center [1290, 452] width 19 height 19
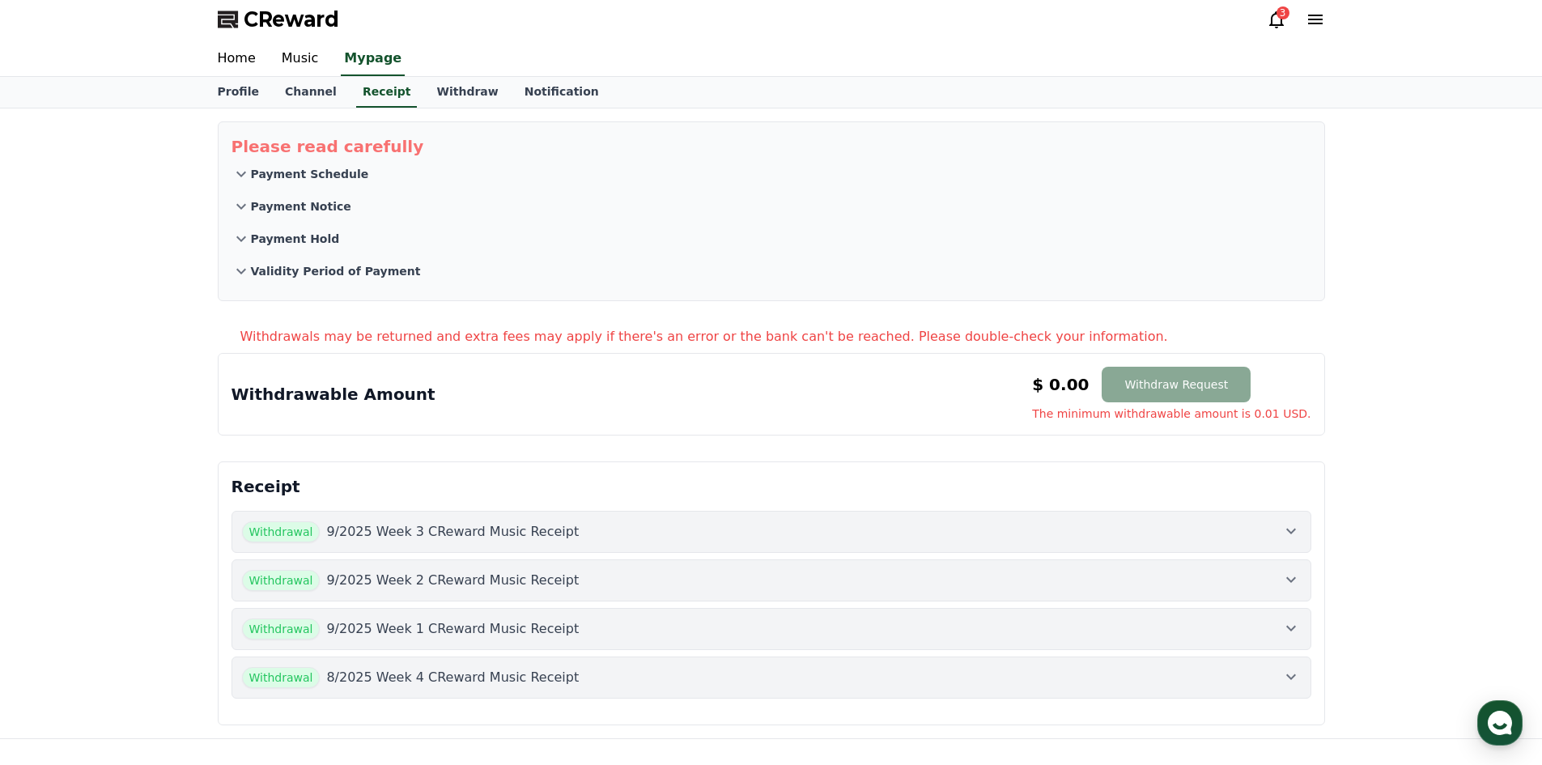
scroll to position [0, 0]
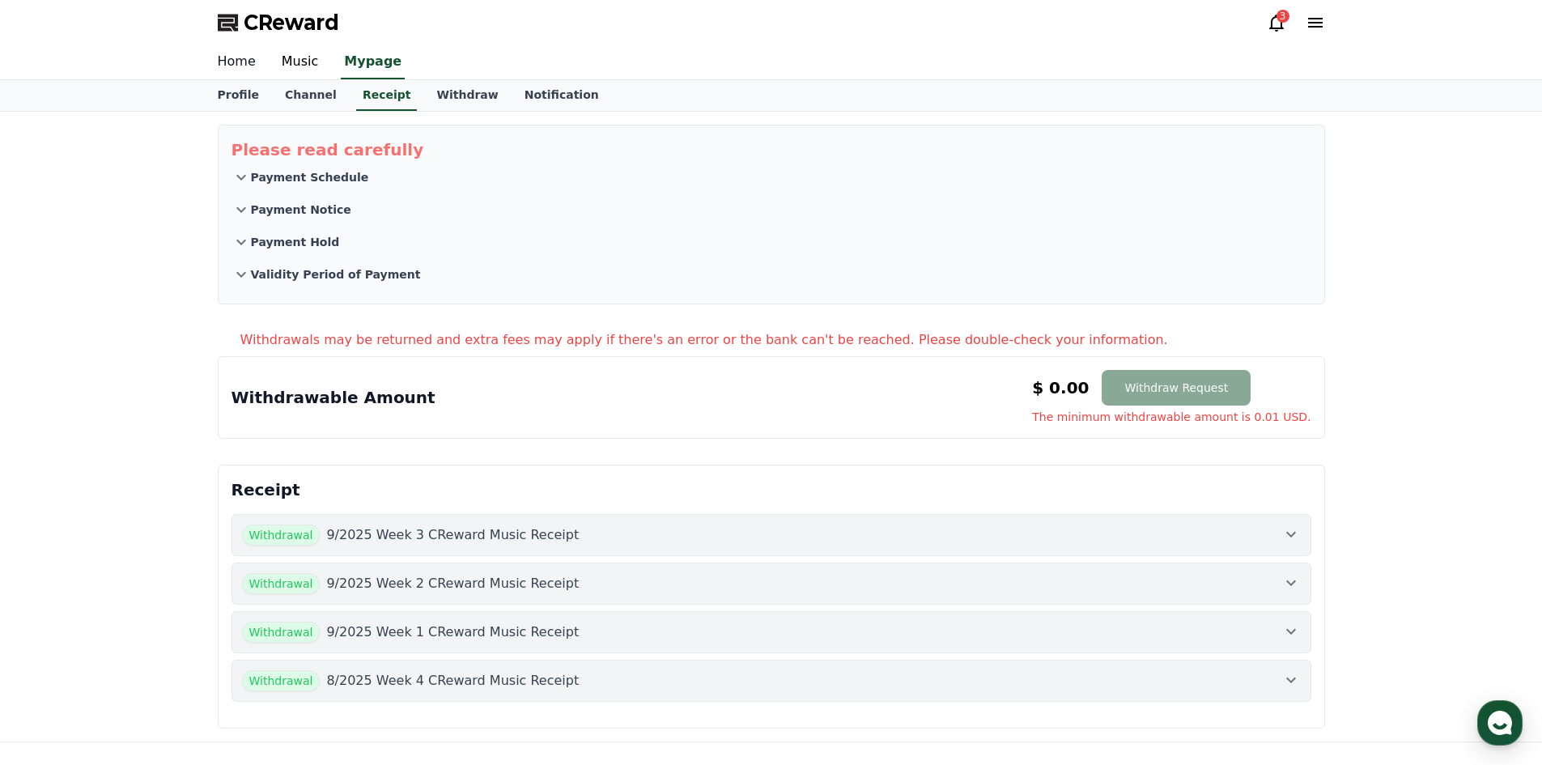
click at [230, 65] on link "Home" at bounding box center [237, 62] width 64 height 34
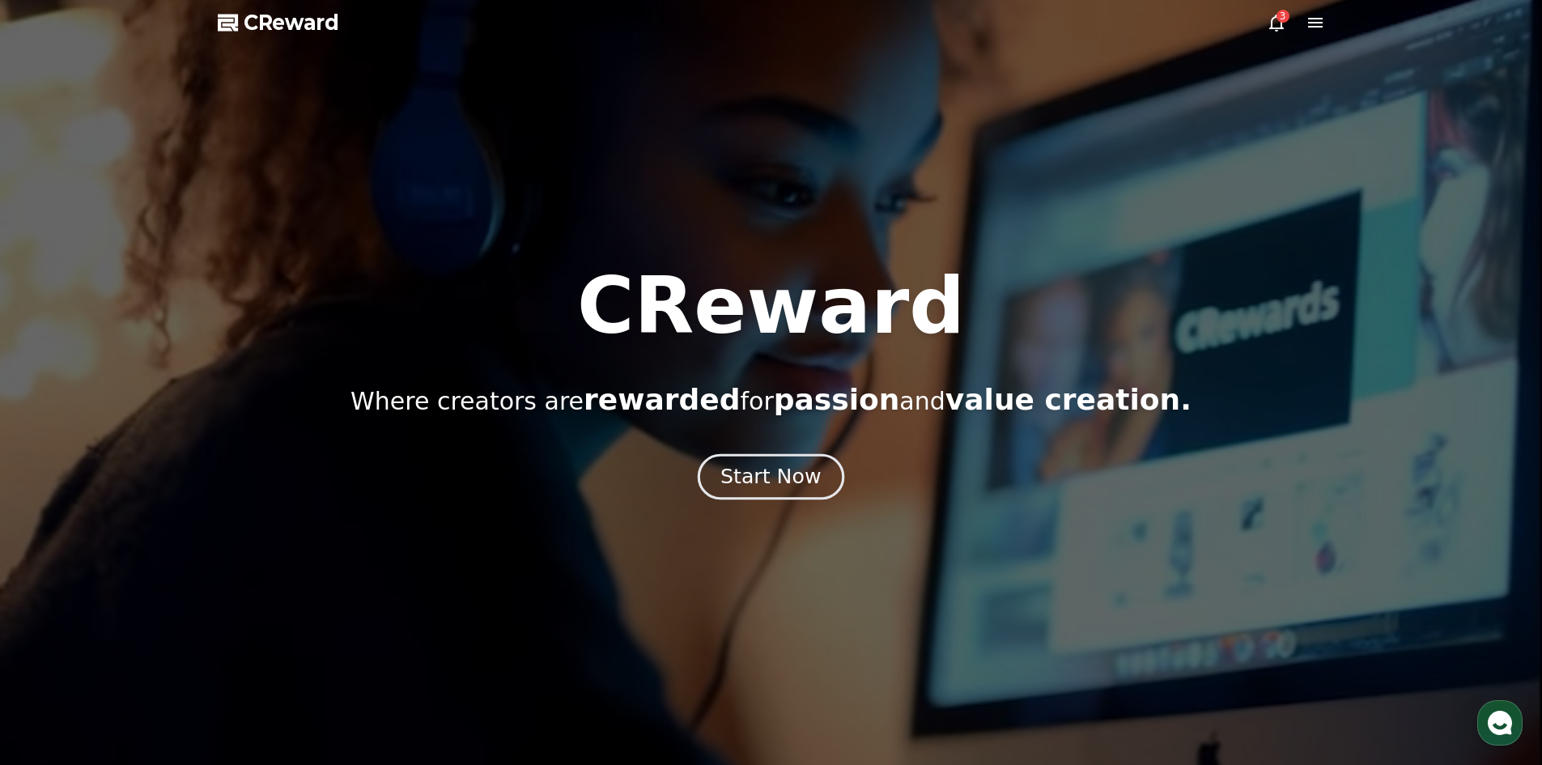
click at [772, 465] on div "Start Now" at bounding box center [770, 477] width 100 height 28
